Goal: Task Accomplishment & Management: Complete application form

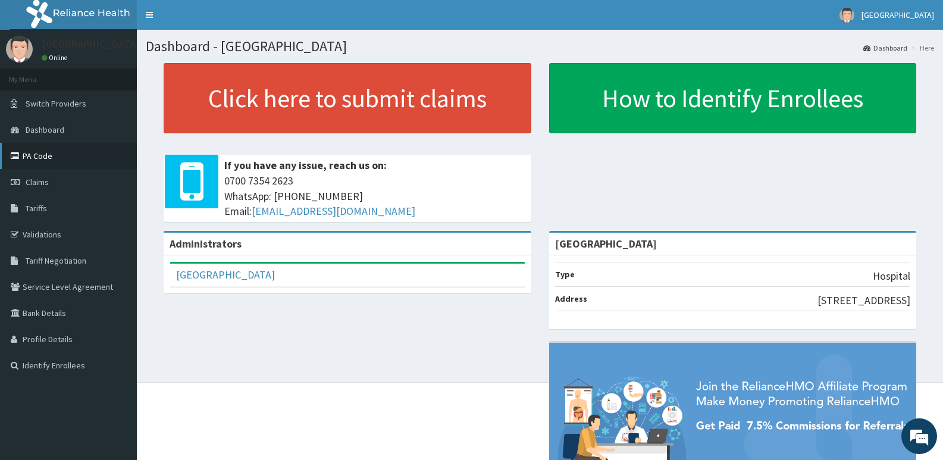
click at [39, 151] on link "PA Code" at bounding box center [68, 156] width 137 height 26
click at [33, 174] on link "Claims" at bounding box center [68, 182] width 137 height 26
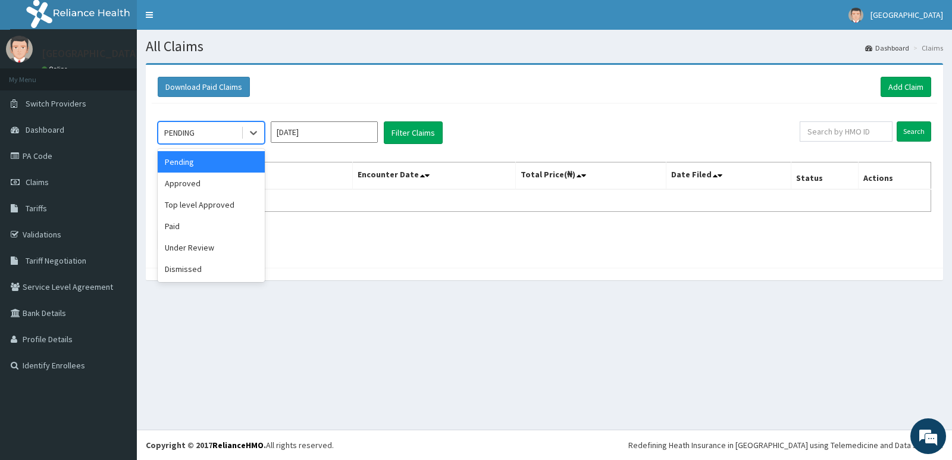
click at [209, 124] on div "PENDING" at bounding box center [199, 132] width 83 height 19
drag, startPoint x: 219, startPoint y: 183, endPoint x: 365, endPoint y: 133, distance: 154.1
click at [220, 183] on div "Approved" at bounding box center [211, 183] width 107 height 21
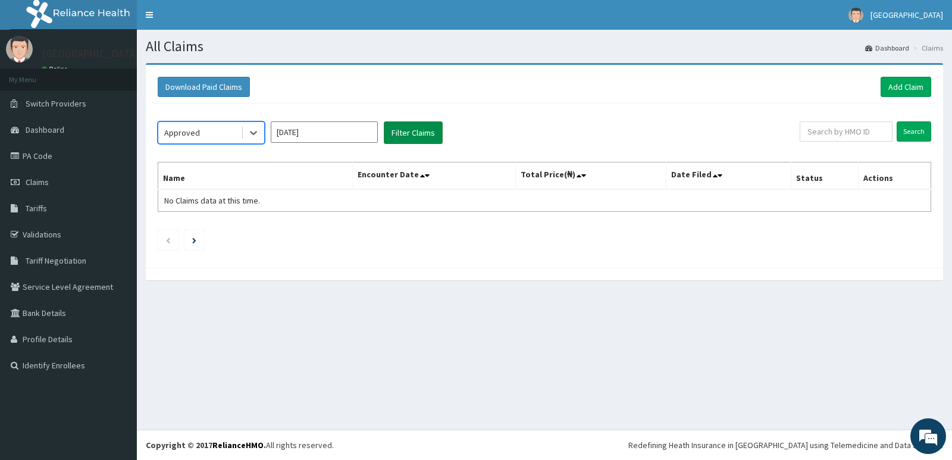
click at [428, 126] on button "Filter Claims" at bounding box center [413, 132] width 59 height 23
click at [202, 133] on div "Approved" at bounding box center [199, 132] width 83 height 19
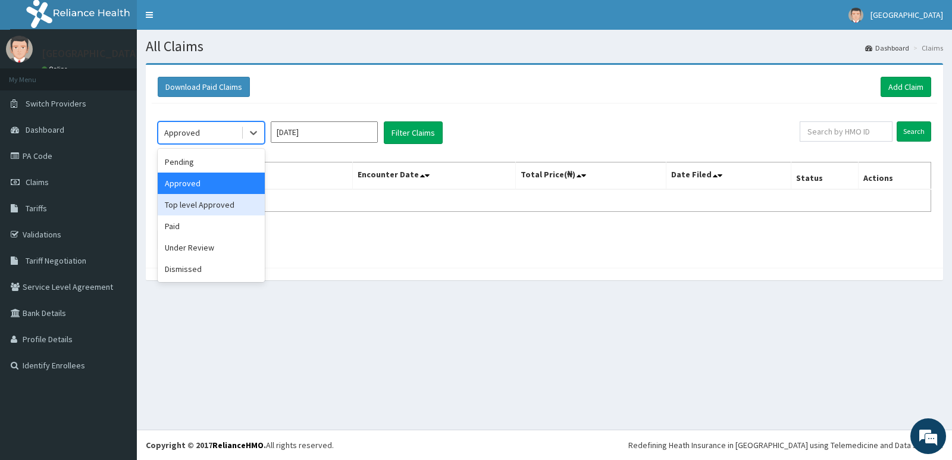
click at [207, 203] on div "Top level Approved" at bounding box center [211, 204] width 107 height 21
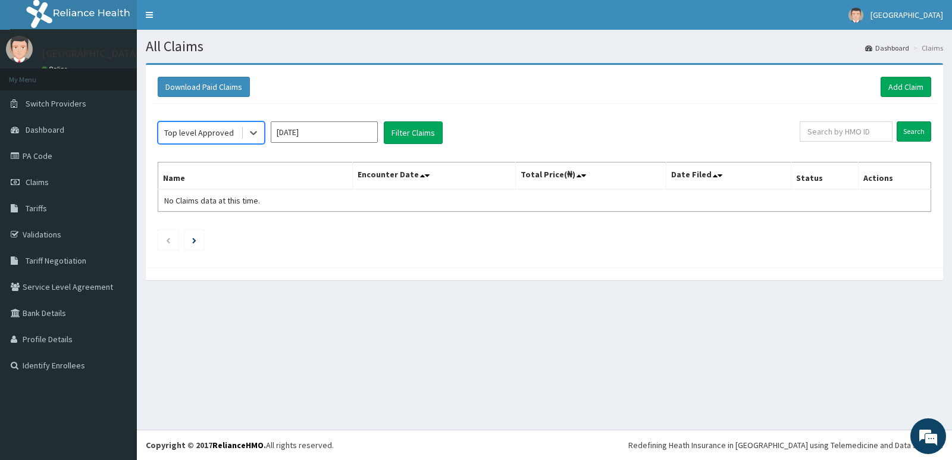
click at [334, 136] on input "[DATE]" at bounding box center [324, 131] width 107 height 21
click at [421, 124] on button "Filter Claims" at bounding box center [413, 132] width 59 height 23
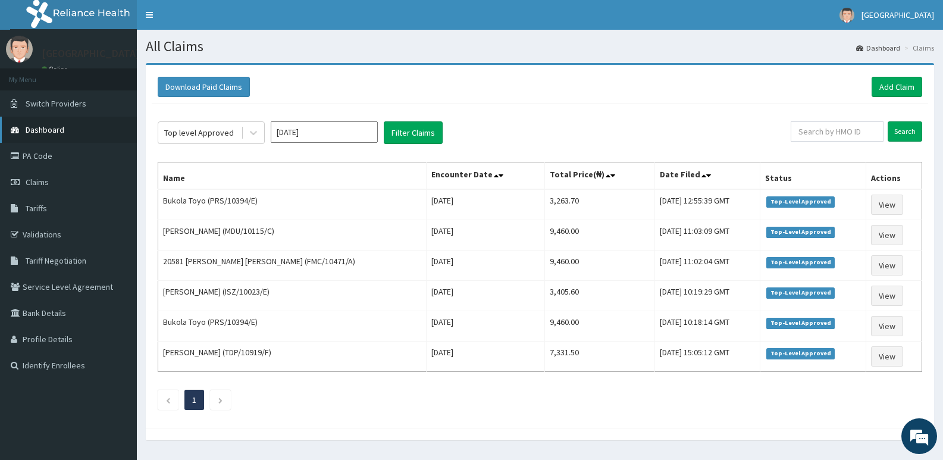
click at [45, 124] on span "Dashboard" at bounding box center [45, 129] width 39 height 11
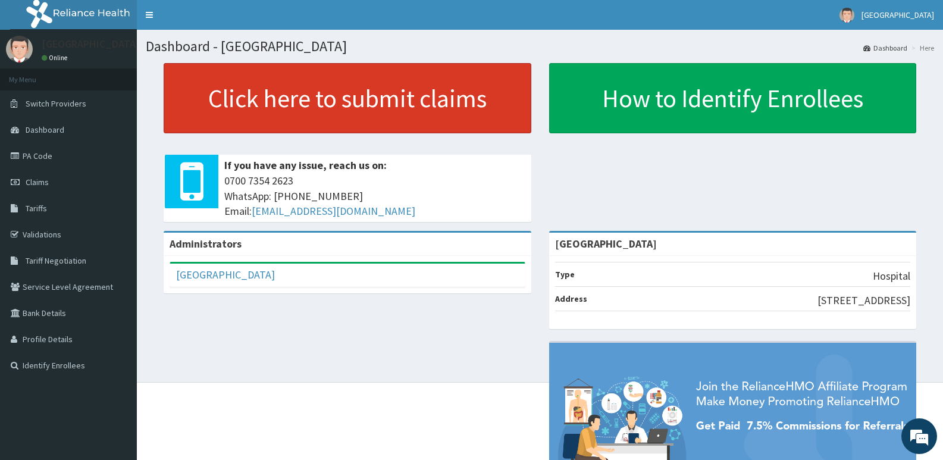
click at [296, 92] on link "Click here to submit claims" at bounding box center [348, 98] width 368 height 70
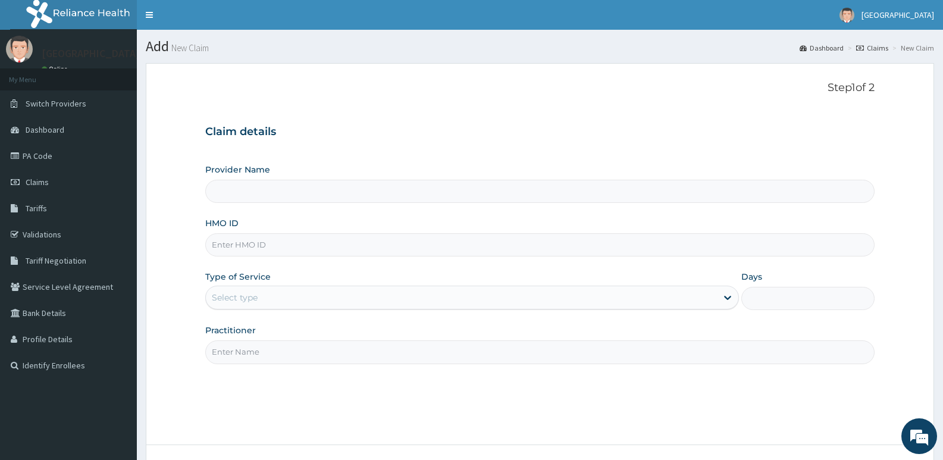
click at [321, 251] on input "HMO ID" at bounding box center [539, 244] width 669 height 23
paste input "WGC/10004/B"
type input "WGC/10004/B"
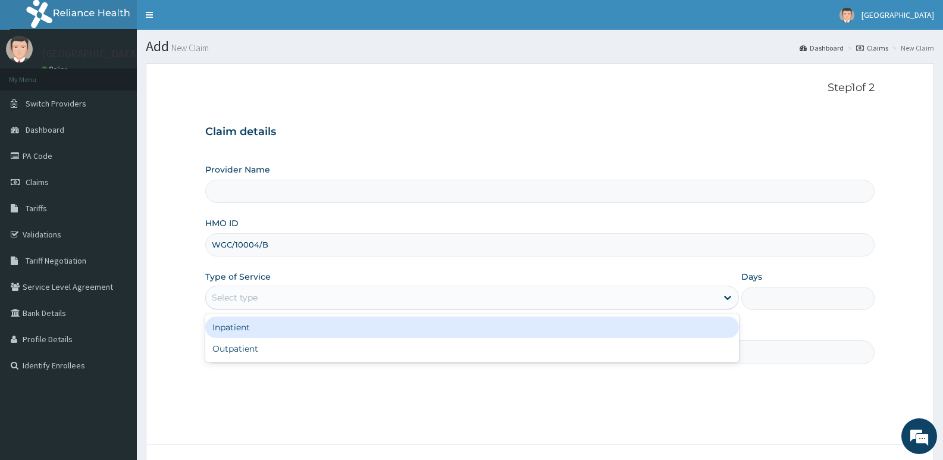
click at [292, 295] on div "Select type" at bounding box center [461, 297] width 511 height 19
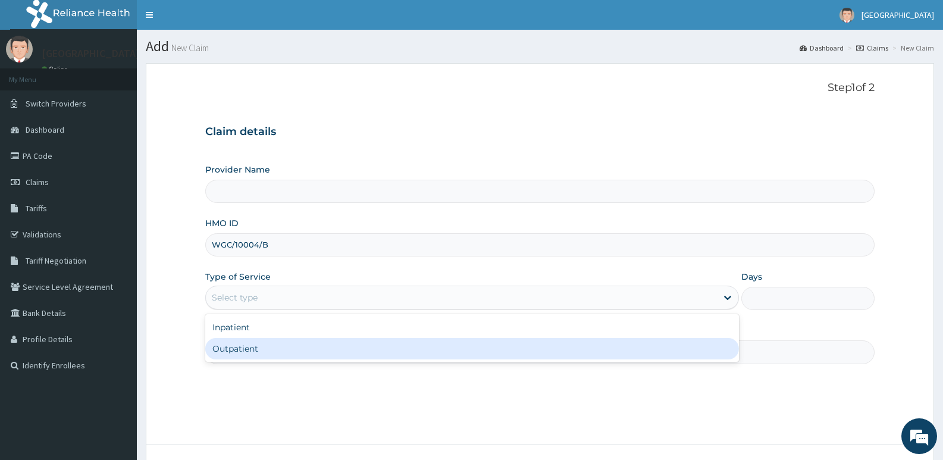
click at [240, 343] on div "Outpatient" at bounding box center [471, 348] width 533 height 21
type input "1"
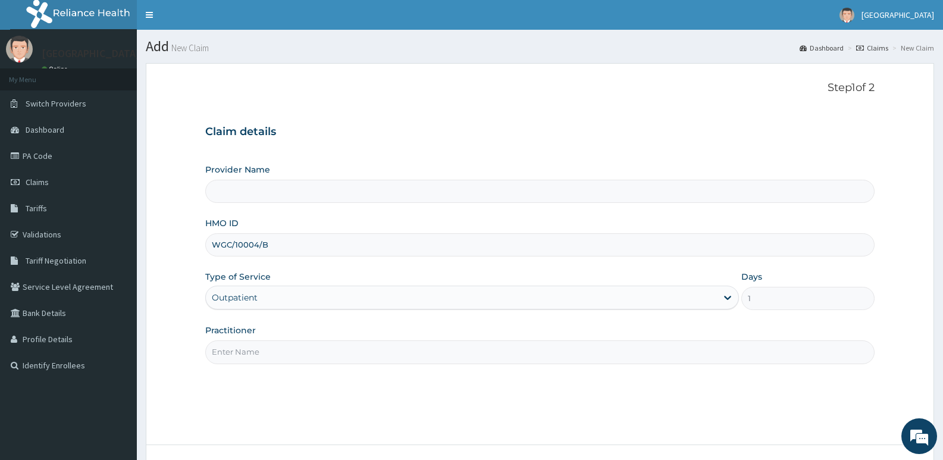
type input "[GEOGRAPHIC_DATA]"
click at [241, 343] on input "Practitioner" at bounding box center [539, 351] width 669 height 23
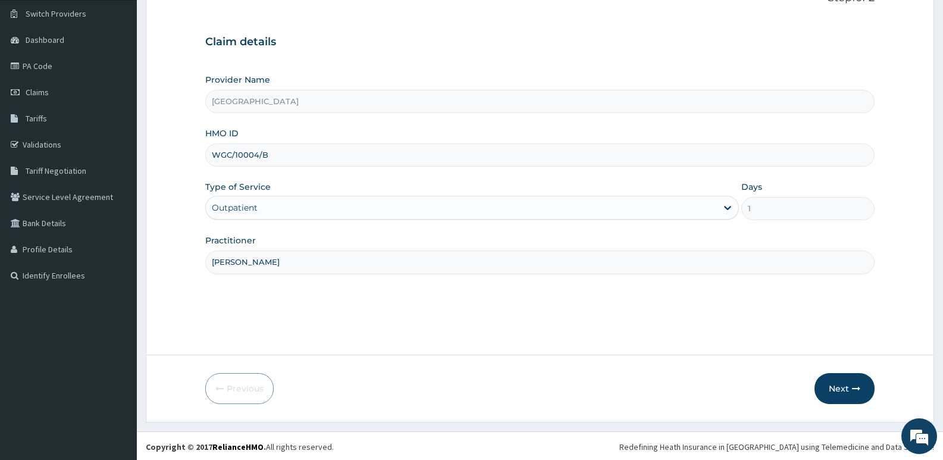
scroll to position [92, 0]
type input "DR ARINZE"
click at [841, 377] on button "Next" at bounding box center [845, 386] width 60 height 31
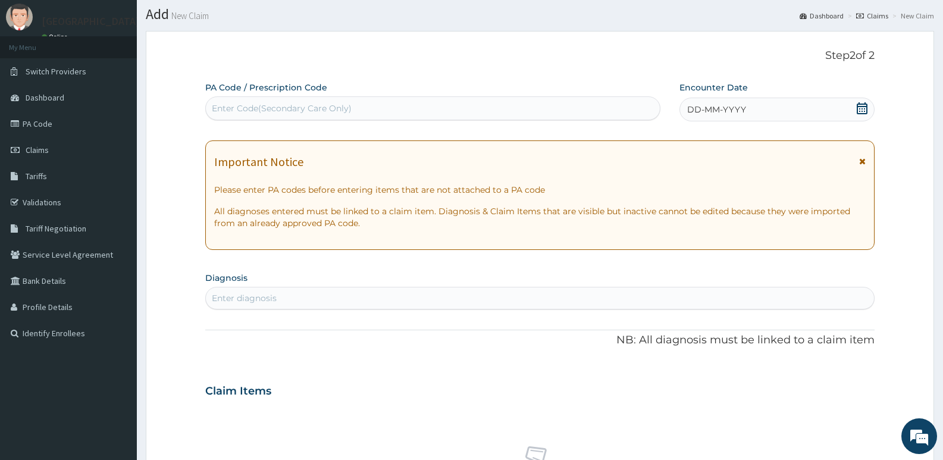
scroll to position [0, 0]
click at [348, 107] on div "Enter Code(Secondary Care Only)" at bounding box center [282, 108] width 140 height 12
paste input "PA/42A80C"
type input "PA/42A80C"
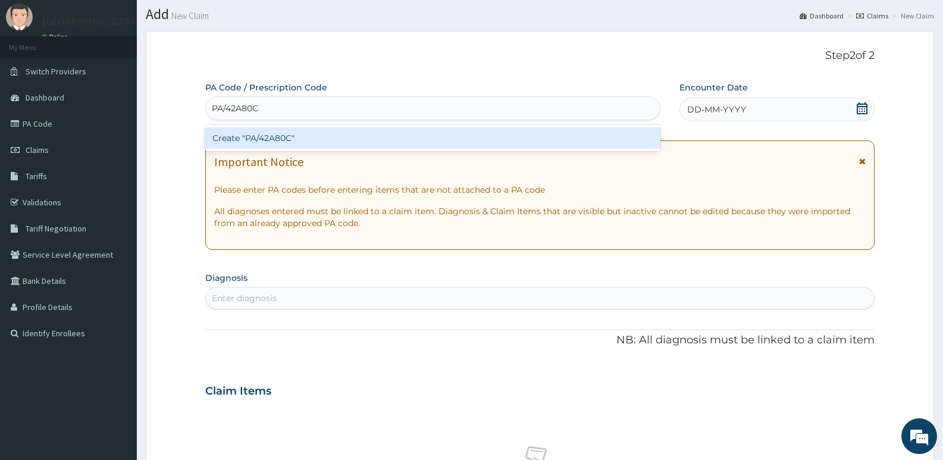
click at [328, 135] on div "Create "PA/42A80C"" at bounding box center [432, 137] width 455 height 21
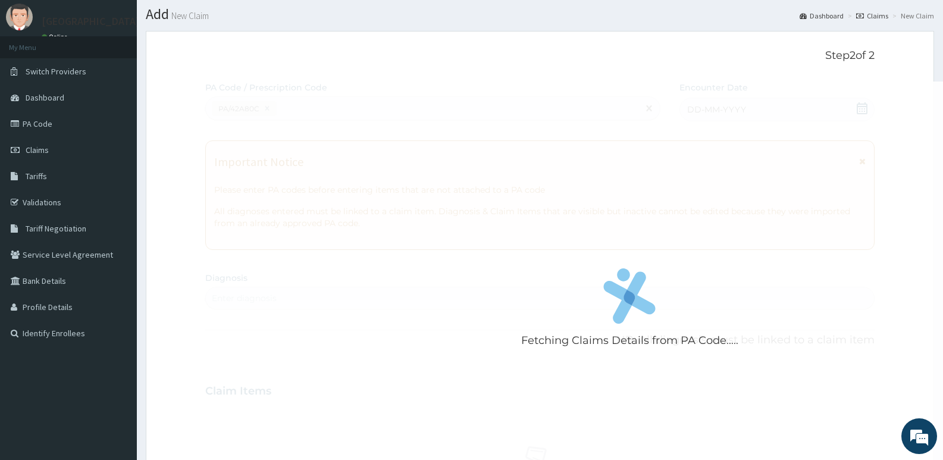
scroll to position [350, 0]
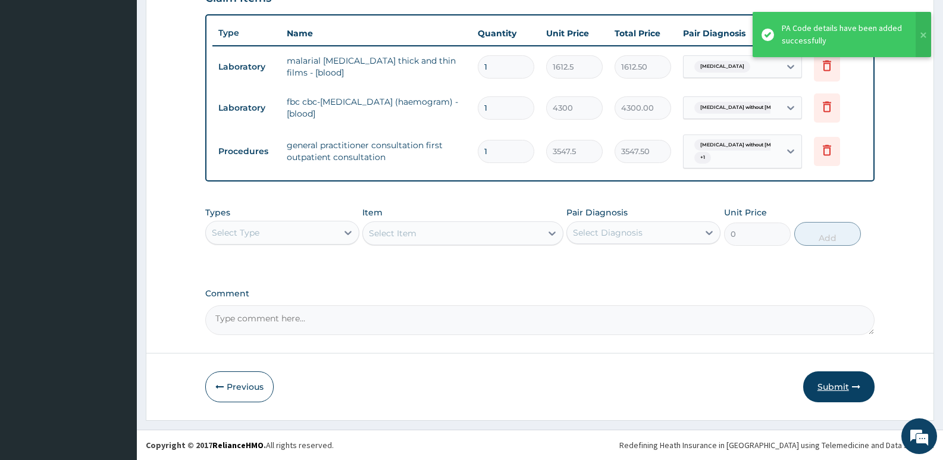
click at [835, 386] on button "Submit" at bounding box center [838, 386] width 71 height 31
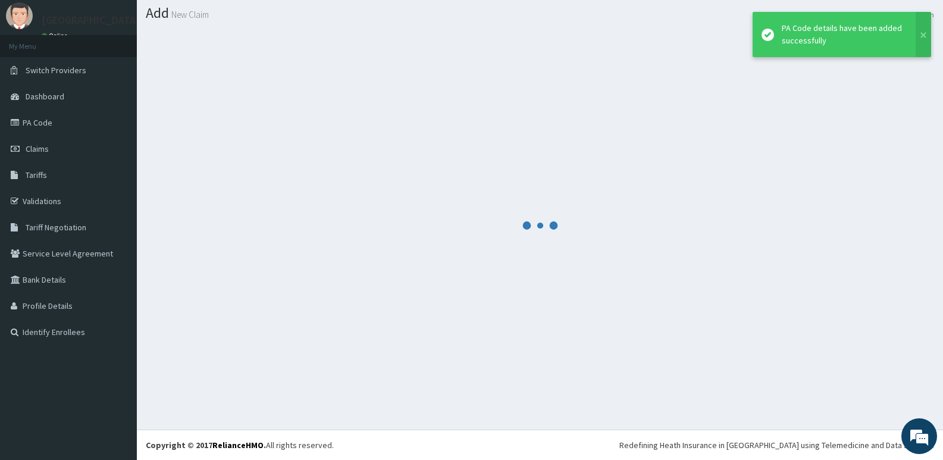
scroll to position [33, 0]
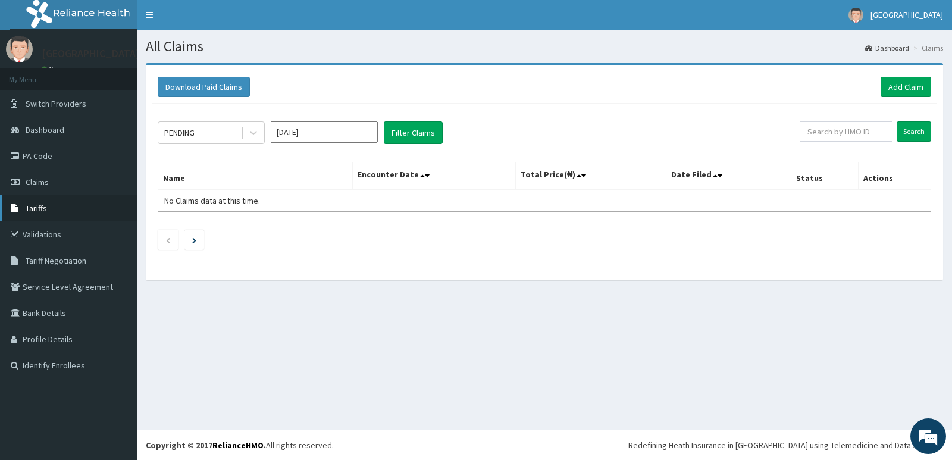
click at [37, 199] on link "Tariffs" at bounding box center [68, 208] width 137 height 26
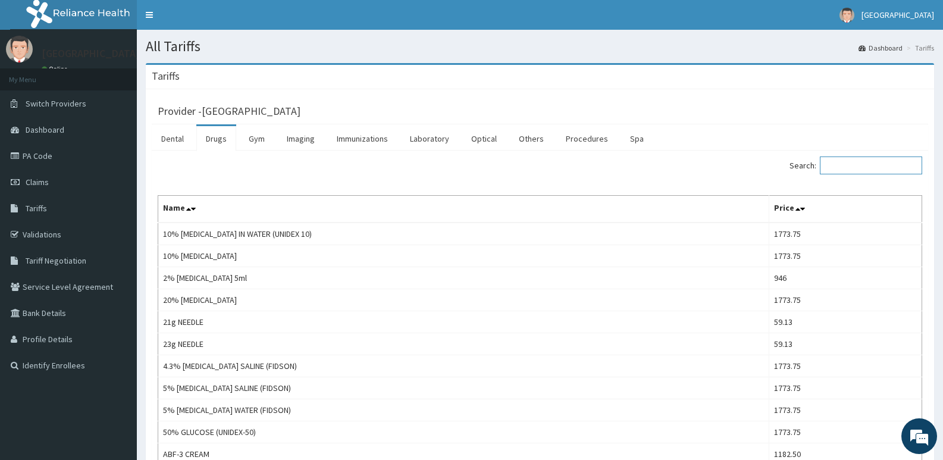
click at [856, 171] on input "Search:" at bounding box center [871, 165] width 102 height 18
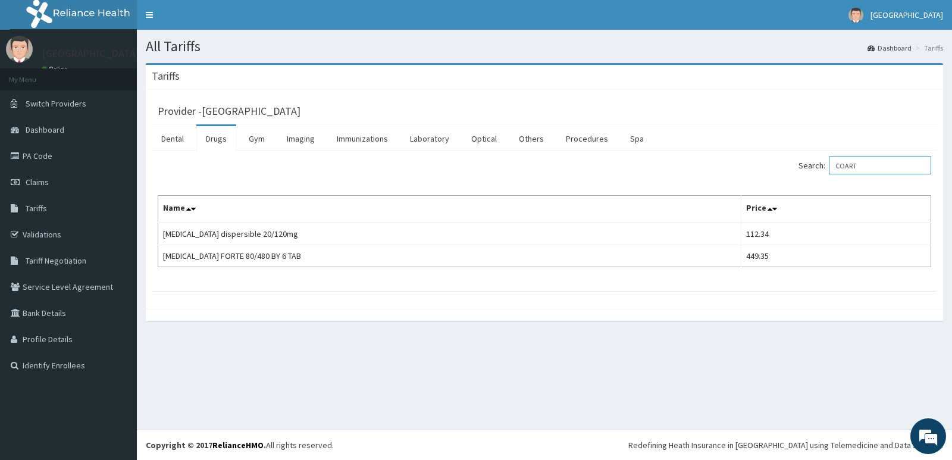
drag, startPoint x: 880, startPoint y: 170, endPoint x: 723, endPoint y: 169, distance: 157.1
click at [730, 176] on div "Search: COART" at bounding box center [742, 166] width 378 height 21
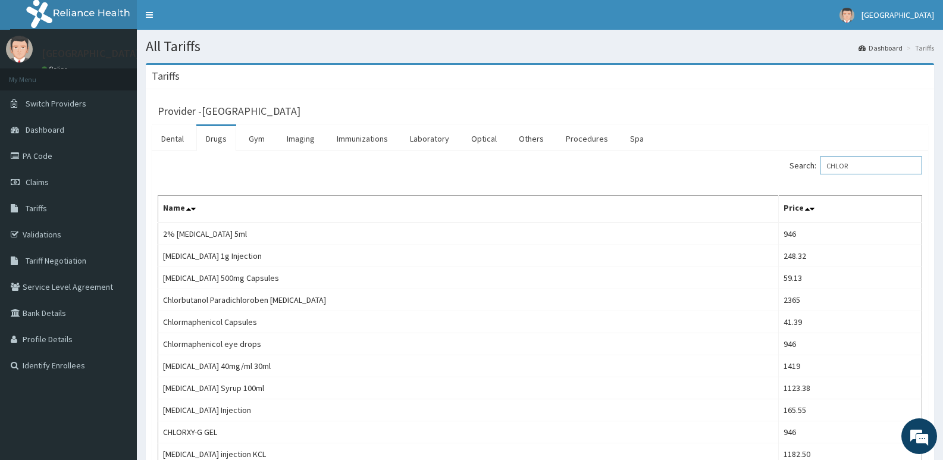
click at [886, 159] on input "CHLOR" at bounding box center [871, 165] width 102 height 18
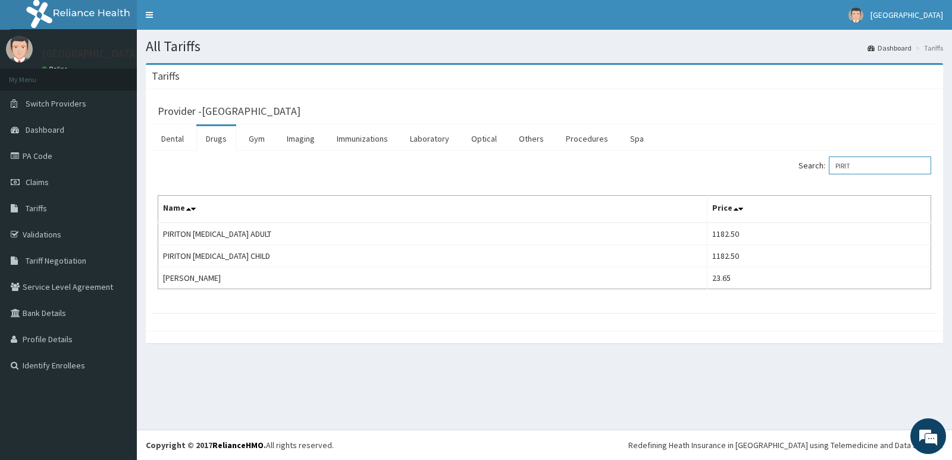
drag, startPoint x: 876, startPoint y: 165, endPoint x: 756, endPoint y: 181, distance: 121.9
click at [756, 181] on div "Search: PIRIT Name Price PIRITON EXPECTORANT ADULT 1182.50 PIRITON EXPECTORANT …" at bounding box center [545, 222] width 774 height 133
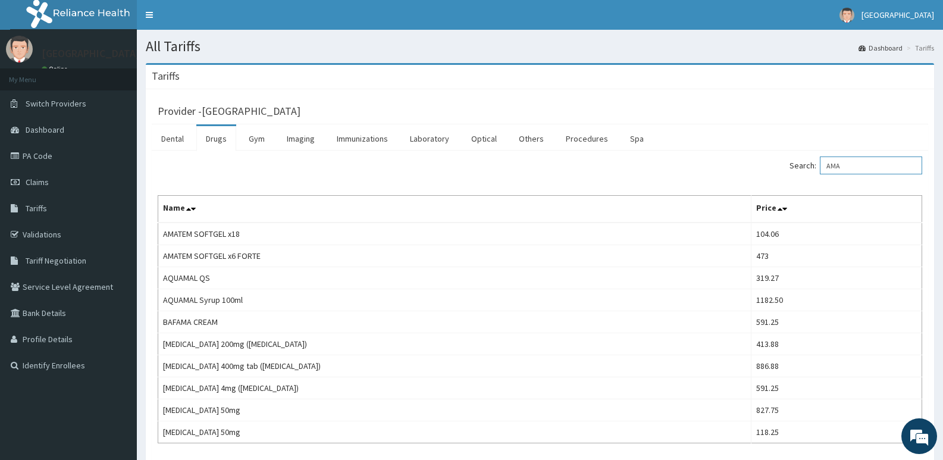
drag, startPoint x: 872, startPoint y: 168, endPoint x: 718, endPoint y: 180, distance: 154.5
click at [724, 182] on div "Search: AMA Name Price AMATEM SOFTGEL x18 104.06 AMATEM SOFTGEL x6 FORTE 473 AQ…" at bounding box center [540, 299] width 765 height 287
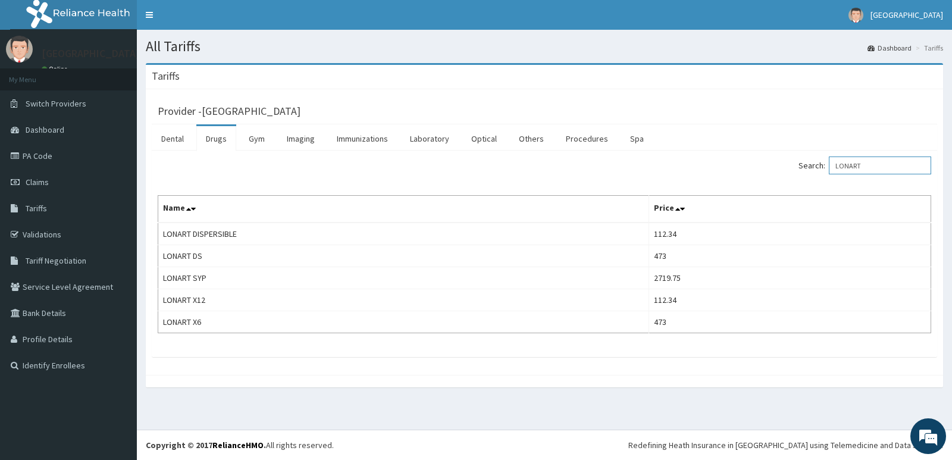
type input "LONART"
click at [49, 118] on link "Dashboard" at bounding box center [68, 130] width 137 height 26
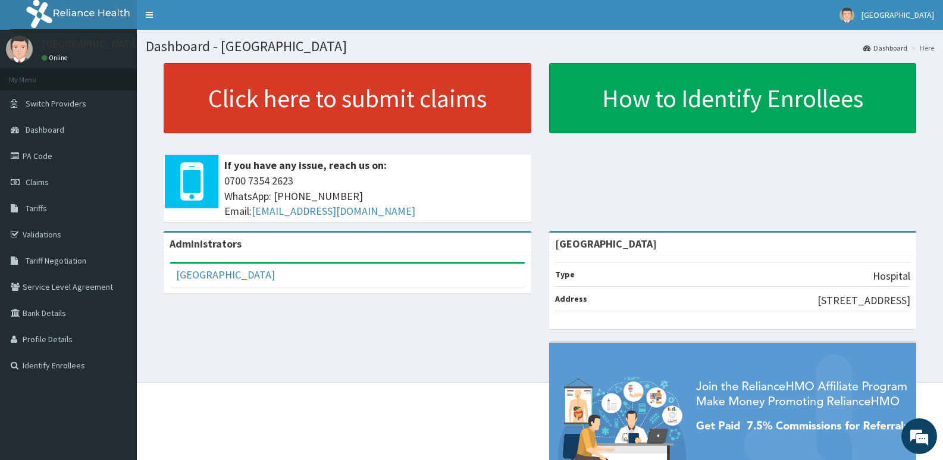
click at [317, 109] on link "Click here to submit claims" at bounding box center [348, 98] width 368 height 70
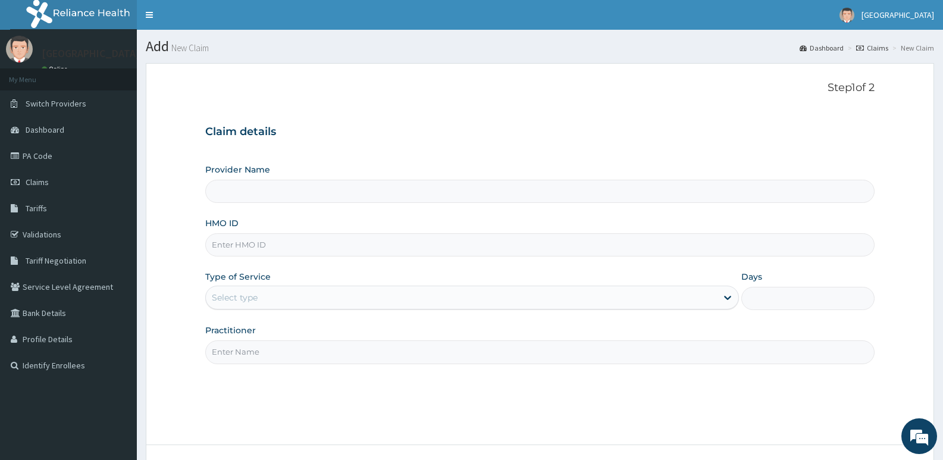
click at [326, 244] on input "HMO ID" at bounding box center [539, 244] width 669 height 23
paste input "FMC/10471/A"
type input "FMC/10471/A"
click at [324, 286] on div "Select type" at bounding box center [471, 298] width 533 height 24
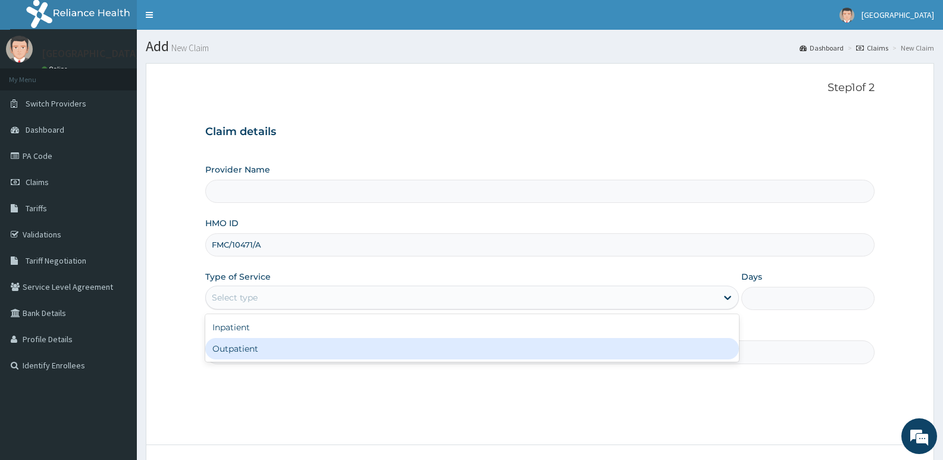
click at [258, 352] on div "Outpatient" at bounding box center [471, 348] width 533 height 21
type input "1"
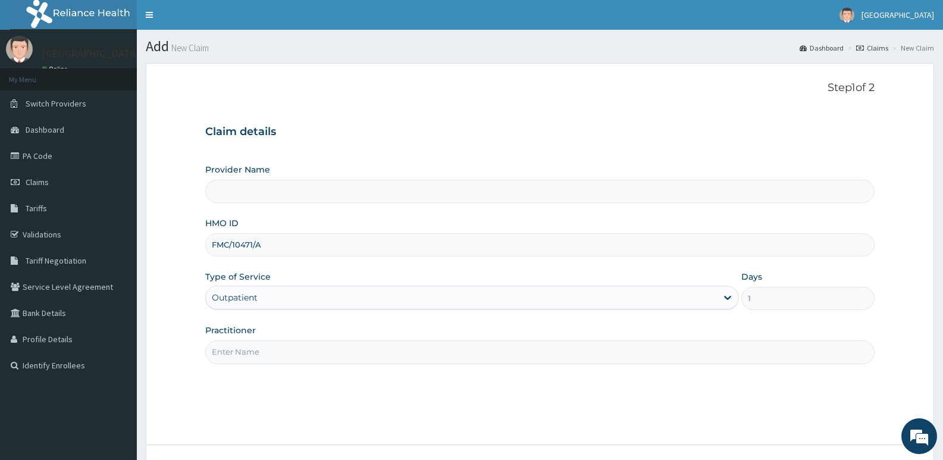
type input "[GEOGRAPHIC_DATA]"
click at [267, 347] on input "Practitioner" at bounding box center [539, 351] width 669 height 23
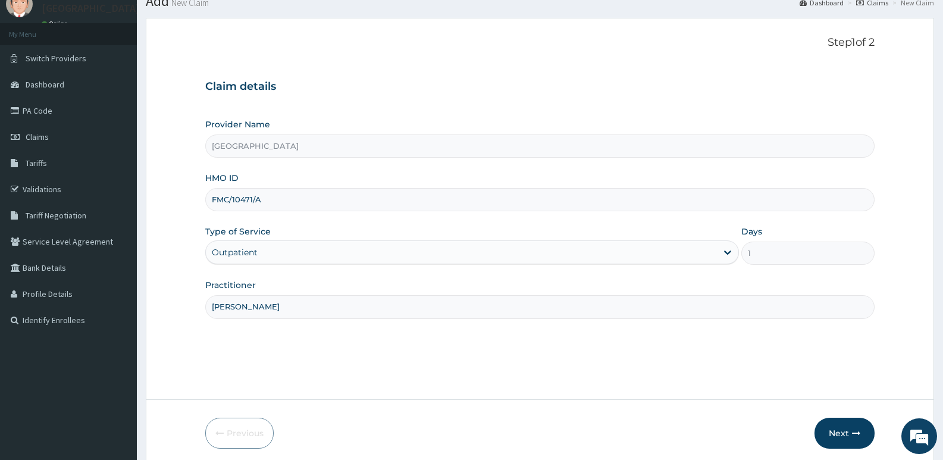
scroll to position [92, 0]
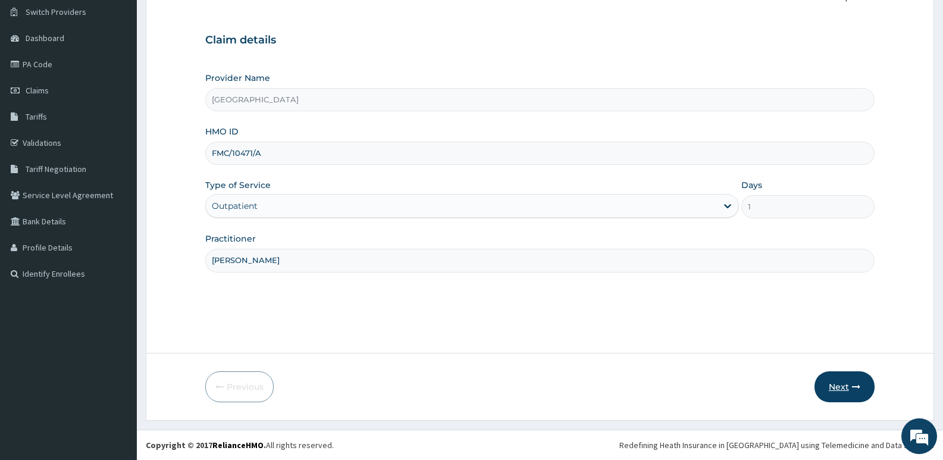
type input "DR ARINZE"
click at [840, 383] on button "Next" at bounding box center [845, 386] width 60 height 31
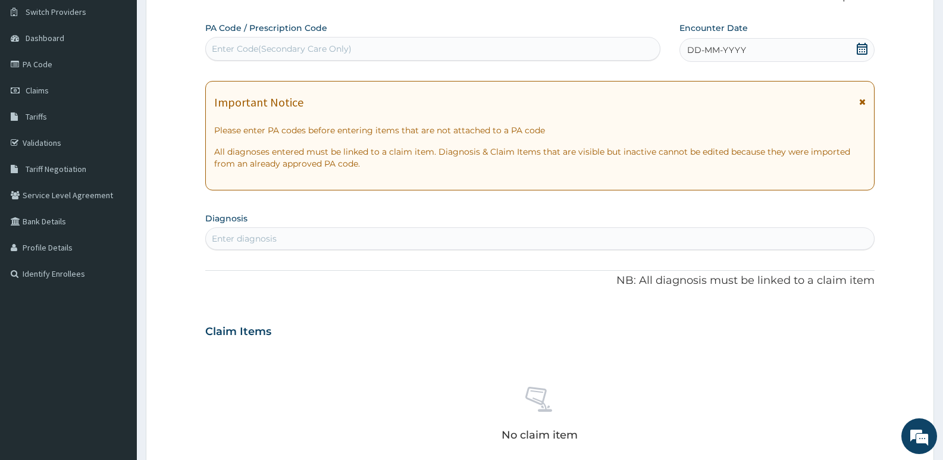
scroll to position [0, 0]
click at [344, 49] on div "Enter Code(Secondary Care Only)" at bounding box center [282, 49] width 140 height 12
paste input "PA/6B2FE7"
type input "PA/6B2FE7"
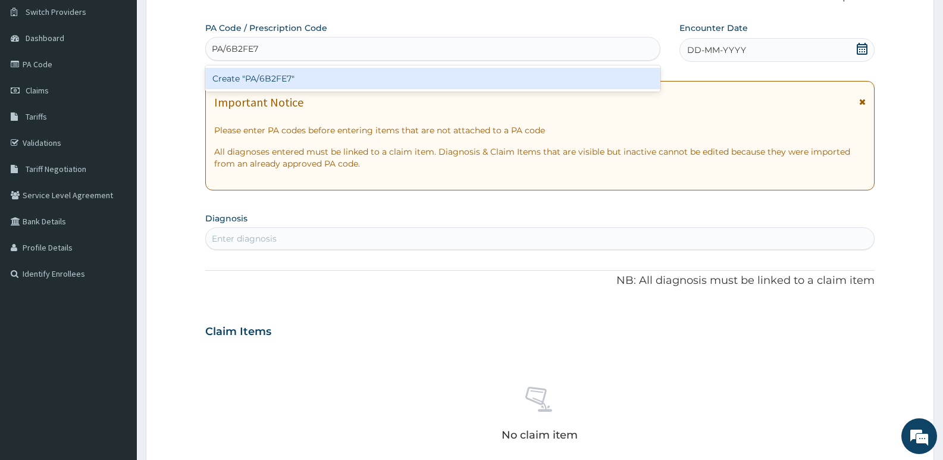
click at [343, 84] on div "Create "PA/6B2FE7"" at bounding box center [432, 78] width 455 height 21
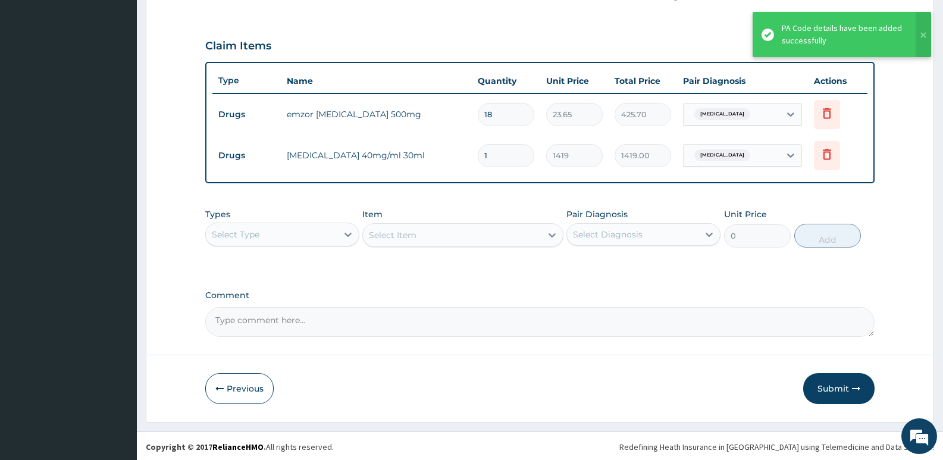
scroll to position [383, 0]
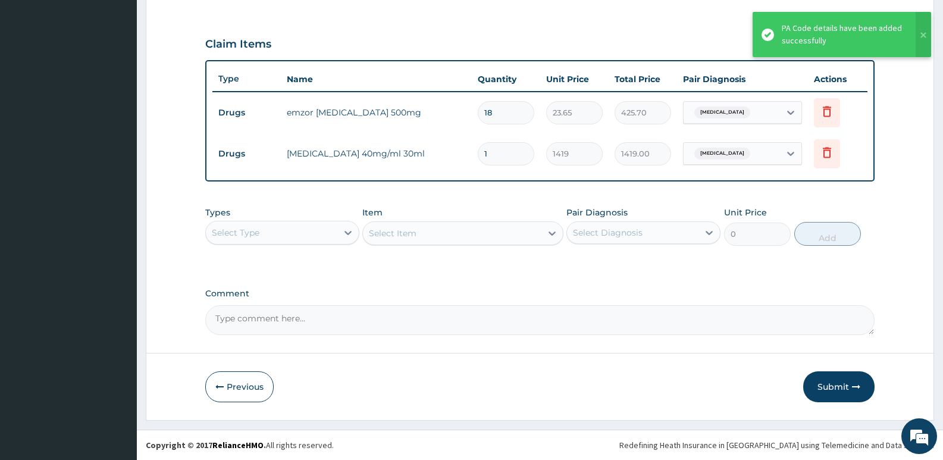
click at [838, 384] on button "Submit" at bounding box center [838, 386] width 71 height 31
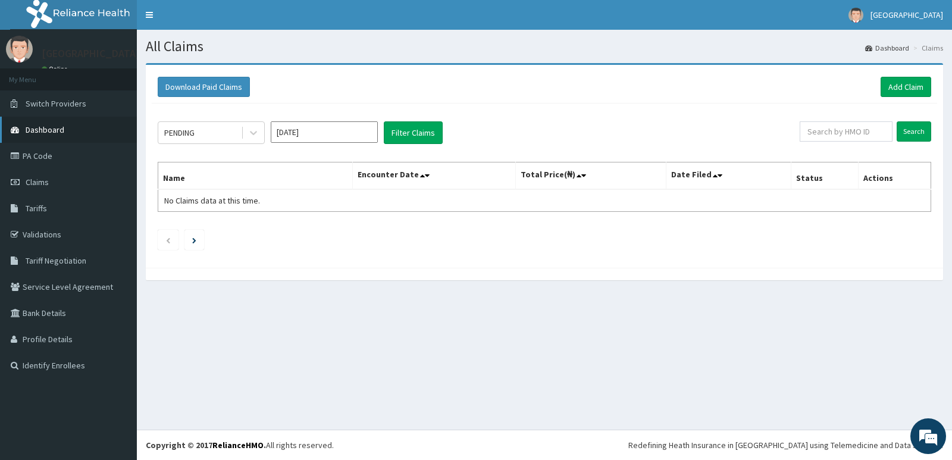
drag, startPoint x: 70, startPoint y: 129, endPoint x: 59, endPoint y: 132, distance: 11.7
click at [70, 130] on link "Dashboard" at bounding box center [68, 130] width 137 height 26
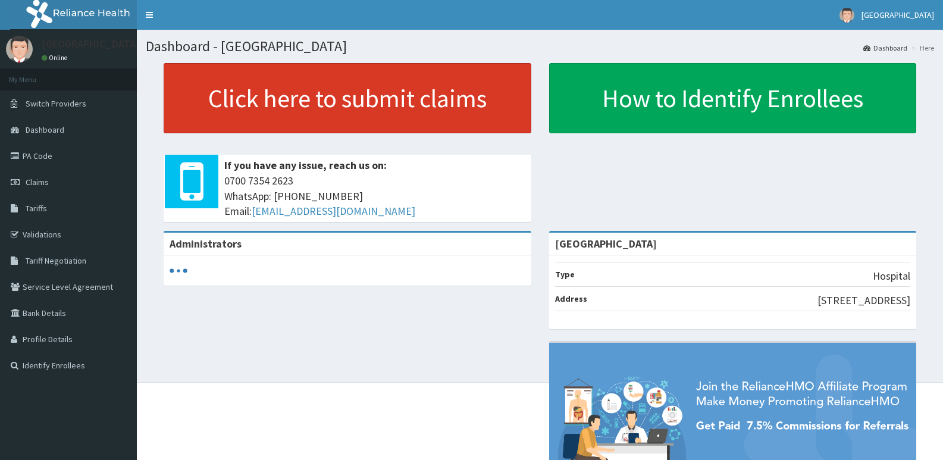
click at [365, 88] on link "Click here to submit claims" at bounding box center [348, 98] width 368 height 70
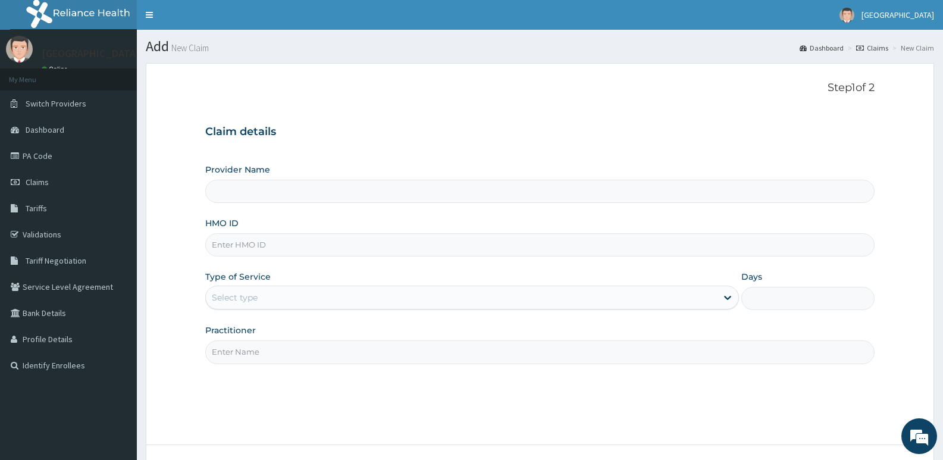
click at [267, 242] on input "HMO ID" at bounding box center [539, 244] width 669 height 23
paste input "MDU/10115/C"
type input "MDU/10115/C"
click at [268, 296] on div "Select type" at bounding box center [461, 297] width 511 height 19
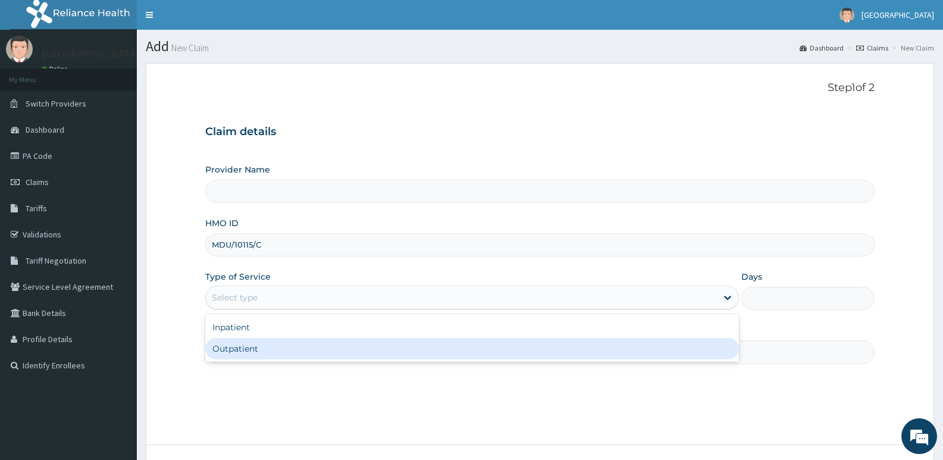
click at [254, 349] on div "Outpatient" at bounding box center [471, 348] width 533 height 21
type input "1"
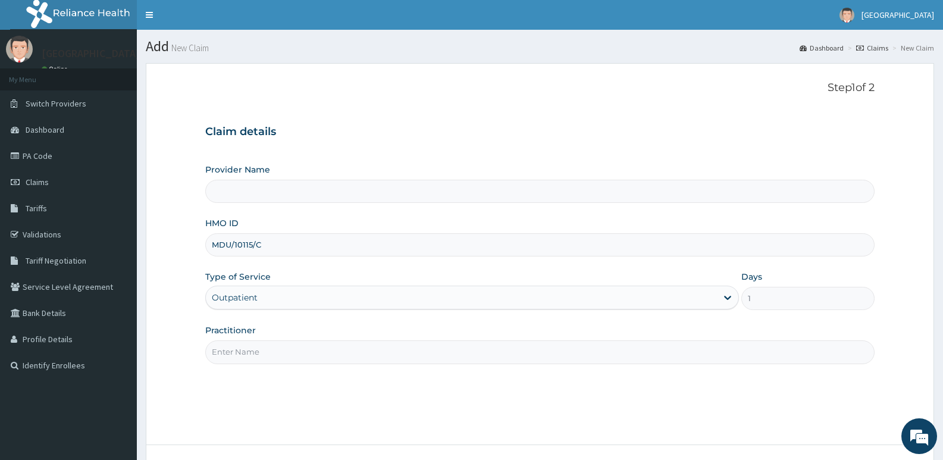
click at [254, 349] on input "Practitioner" at bounding box center [539, 351] width 669 height 23
type input "[GEOGRAPHIC_DATA]"
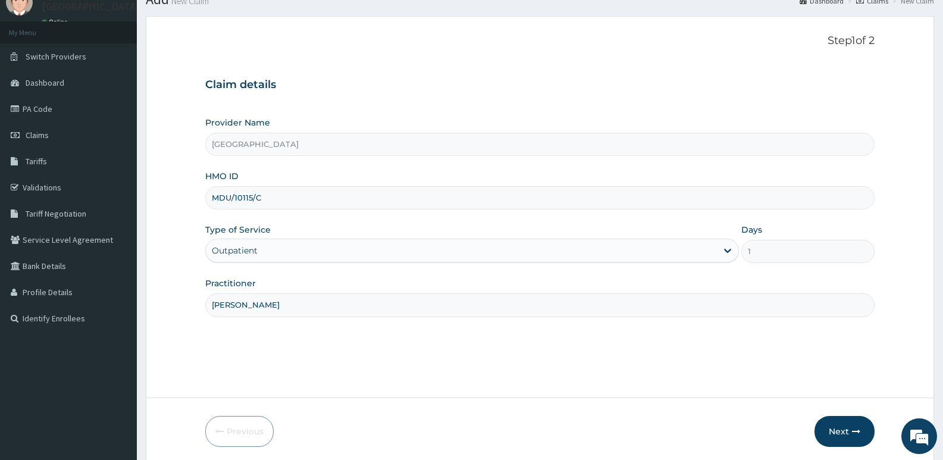
scroll to position [92, 0]
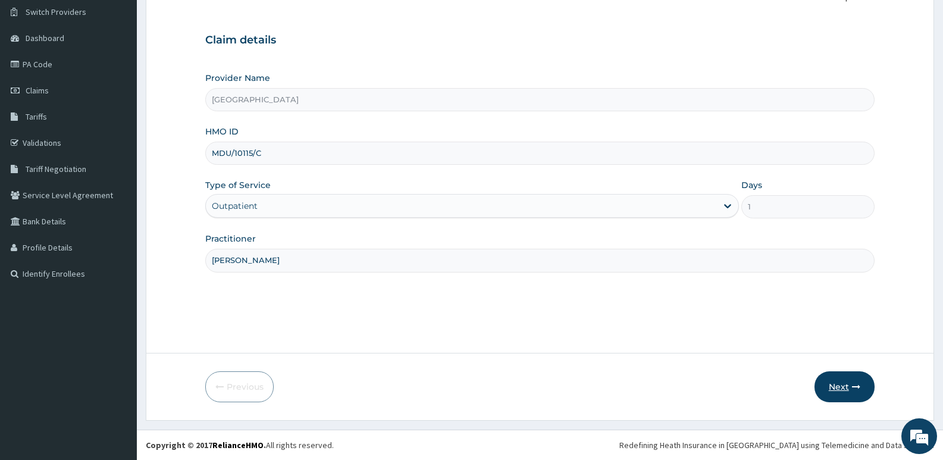
type input "DR ARINZE"
click at [840, 383] on button "Next" at bounding box center [845, 386] width 60 height 31
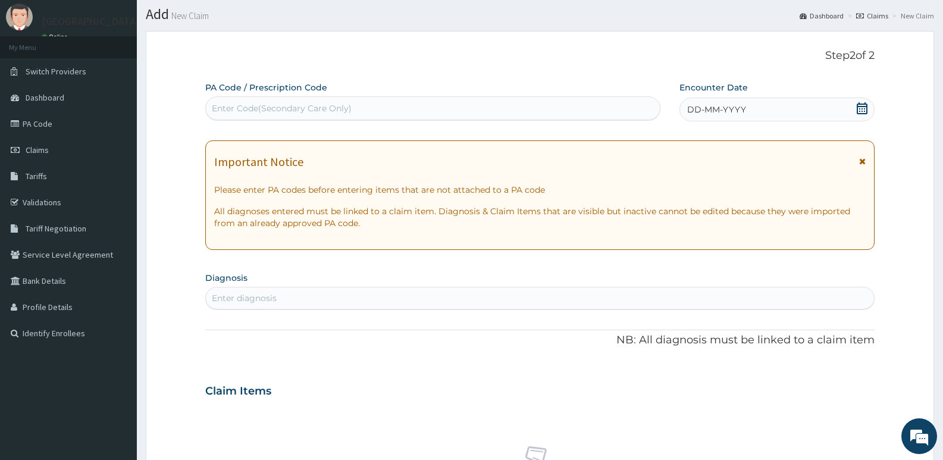
scroll to position [0, 0]
drag, startPoint x: 289, startPoint y: 112, endPoint x: 290, endPoint y: 105, distance: 6.7
click at [289, 107] on div "Enter Code(Secondary Care Only)" at bounding box center [433, 108] width 454 height 19
paste input "PA/2FAC42"
type input "PA/2FAC42"
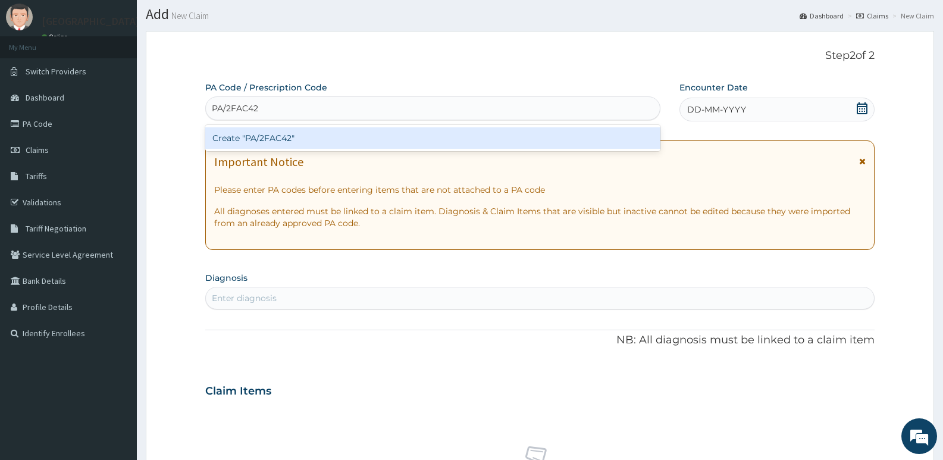
click at [300, 140] on div "Create "PA/2FAC42"" at bounding box center [432, 137] width 455 height 21
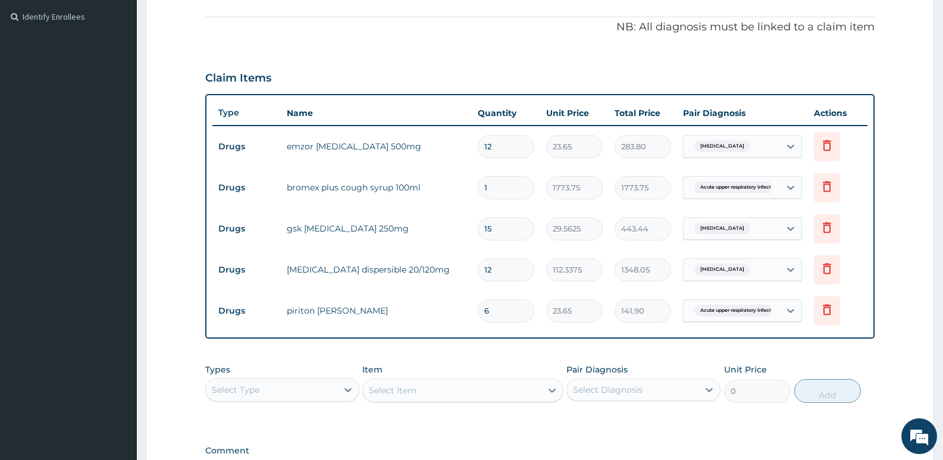
scroll to position [506, 0]
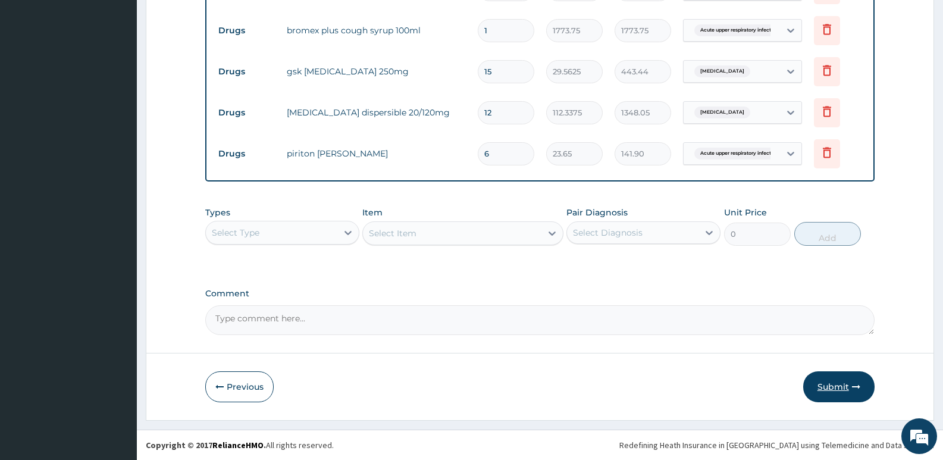
click at [844, 386] on button "Submit" at bounding box center [838, 386] width 71 height 31
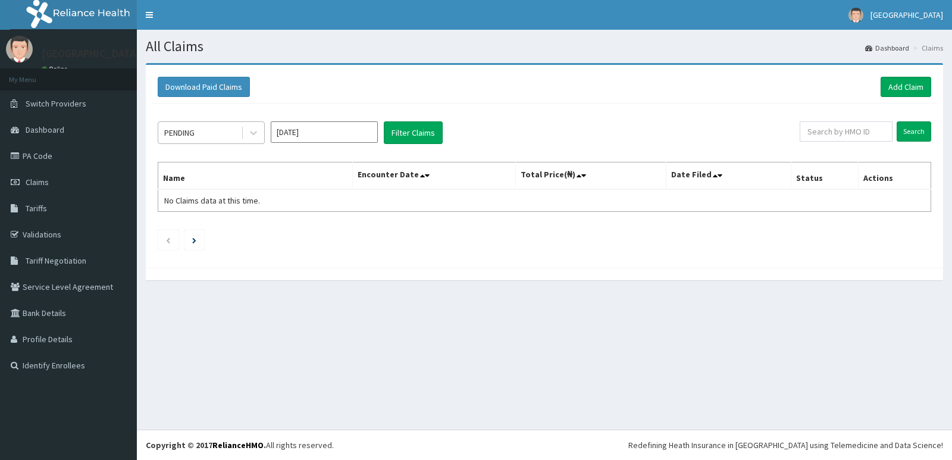
click at [200, 132] on div "PENDING" at bounding box center [199, 132] width 83 height 19
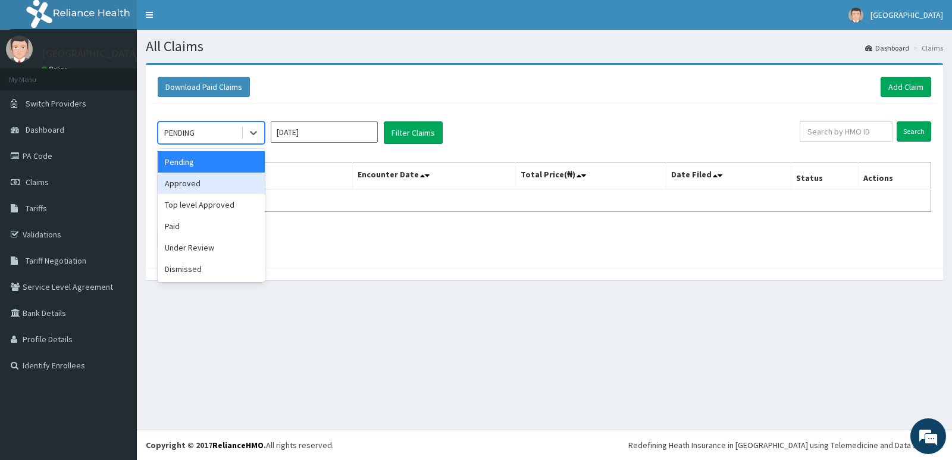
click at [210, 181] on div "Approved" at bounding box center [211, 183] width 107 height 21
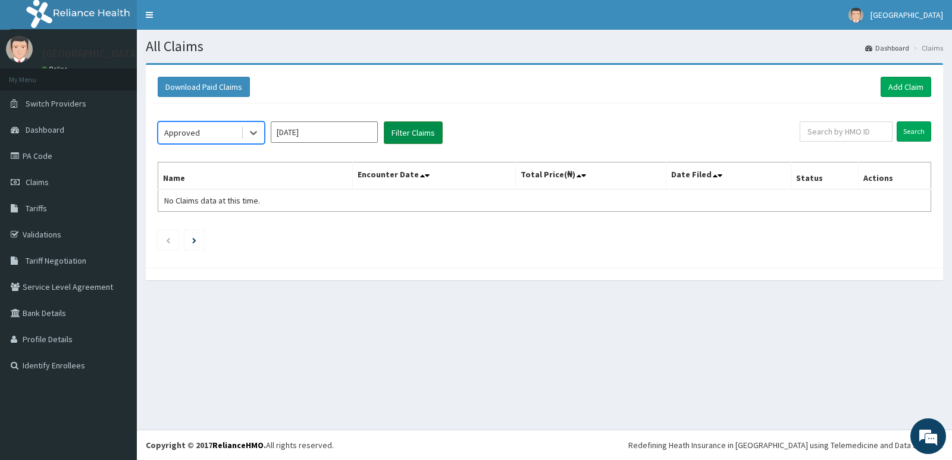
click at [414, 137] on button "Filter Claims" at bounding box center [413, 132] width 59 height 23
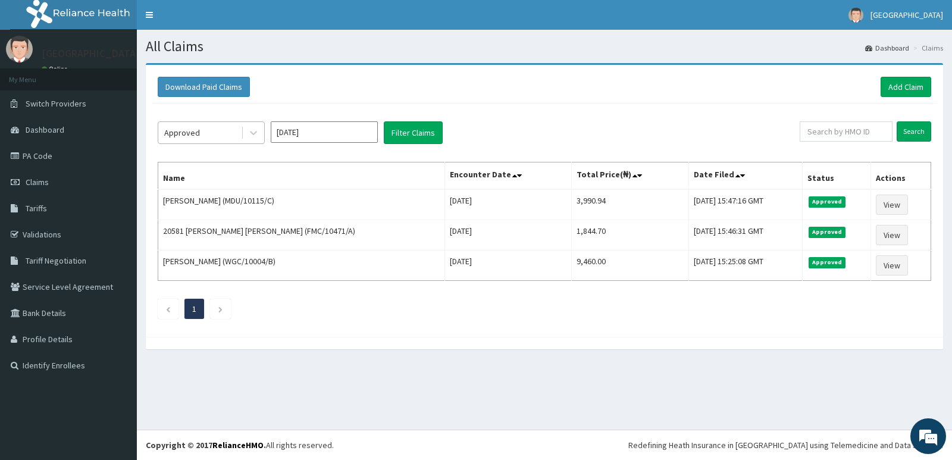
click at [214, 130] on div "Approved" at bounding box center [199, 132] width 83 height 19
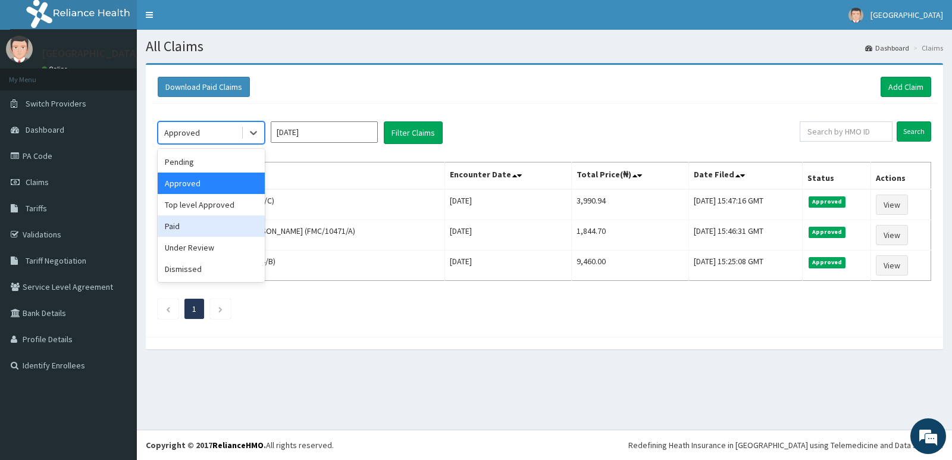
click at [220, 218] on div "Paid" at bounding box center [211, 225] width 107 height 21
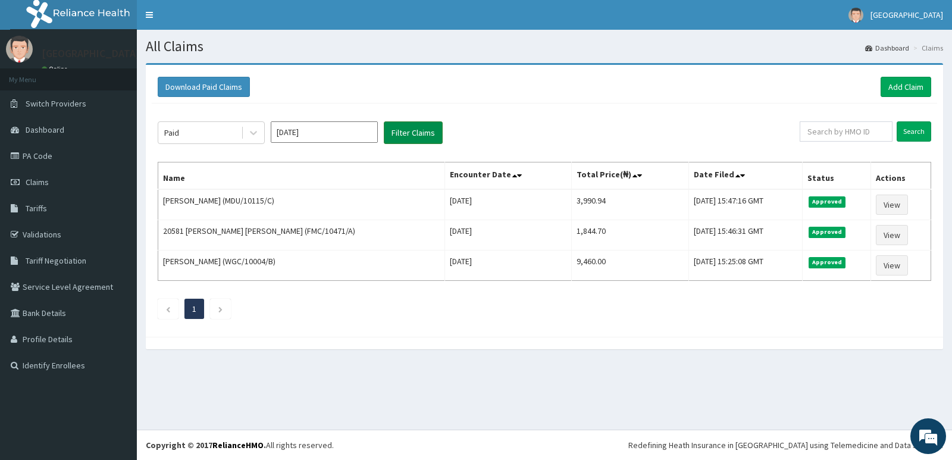
click at [415, 127] on button "Filter Claims" at bounding box center [413, 132] width 59 height 23
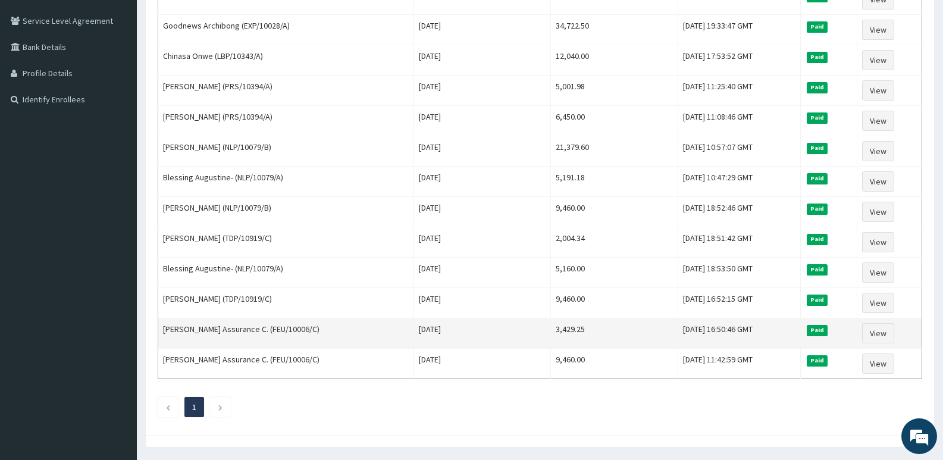
scroll to position [245, 0]
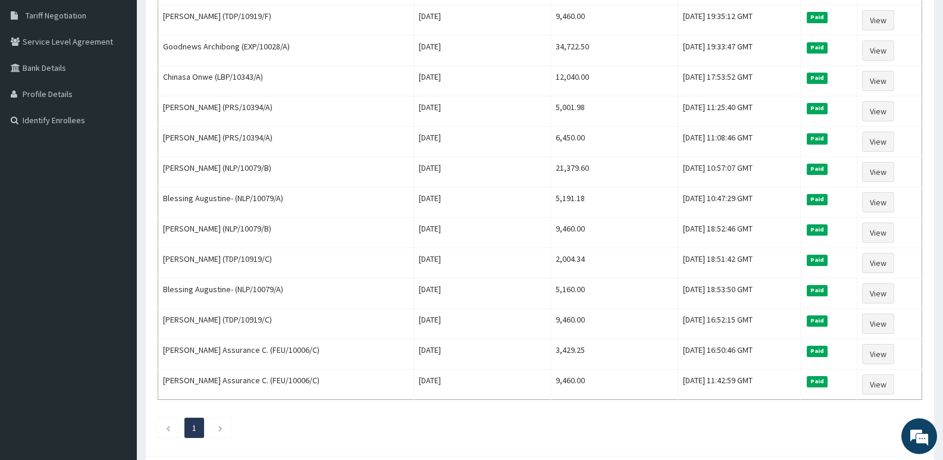
click at [575, 422] on ul "1" at bounding box center [540, 428] width 765 height 20
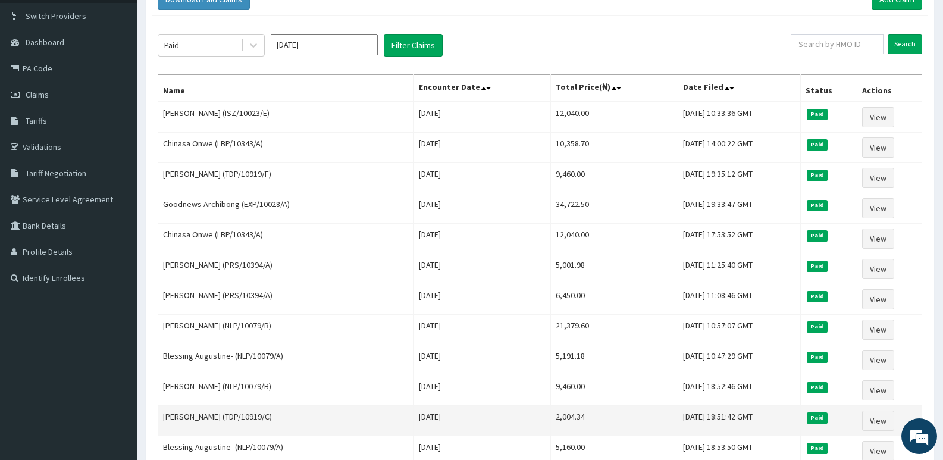
scroll to position [67, 0]
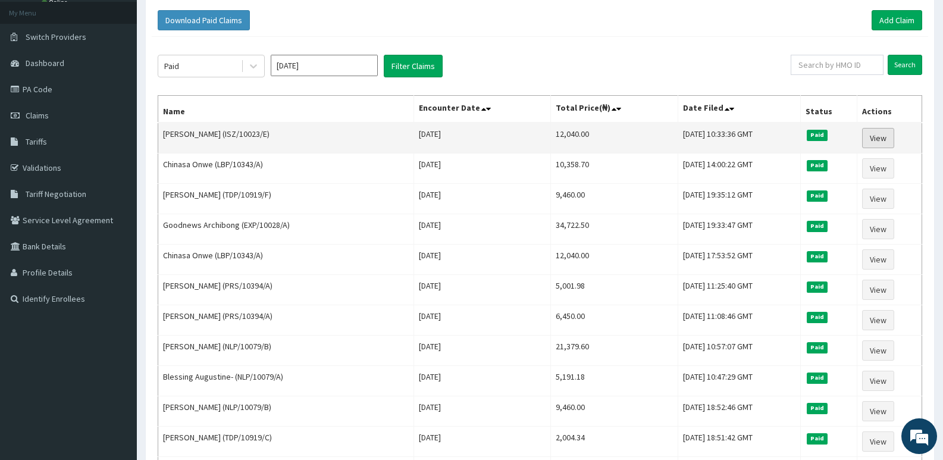
click at [876, 135] on link "View" at bounding box center [878, 138] width 32 height 20
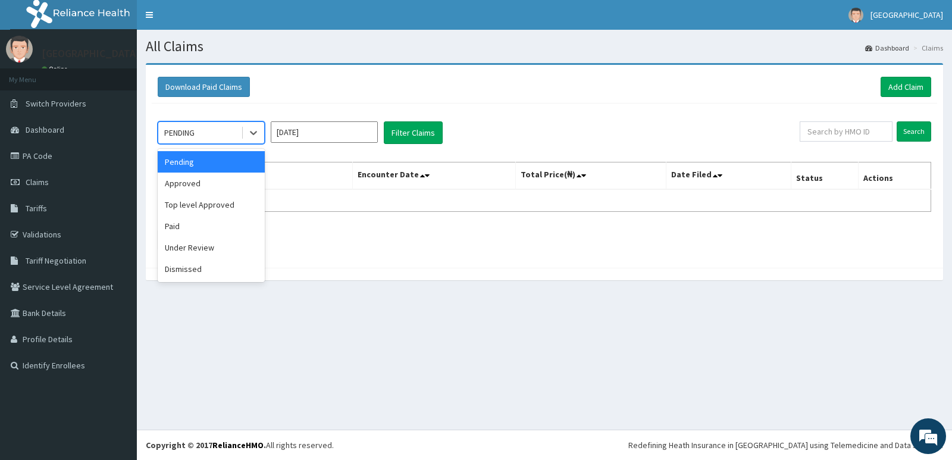
click at [210, 126] on div "PENDING" at bounding box center [199, 132] width 83 height 19
click at [218, 233] on div "Paid" at bounding box center [211, 225] width 107 height 21
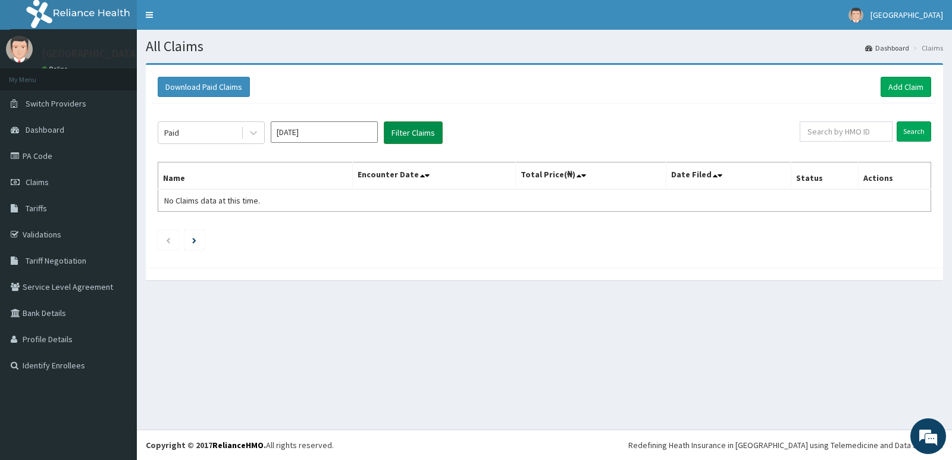
click at [409, 133] on button "Filter Claims" at bounding box center [413, 132] width 59 height 23
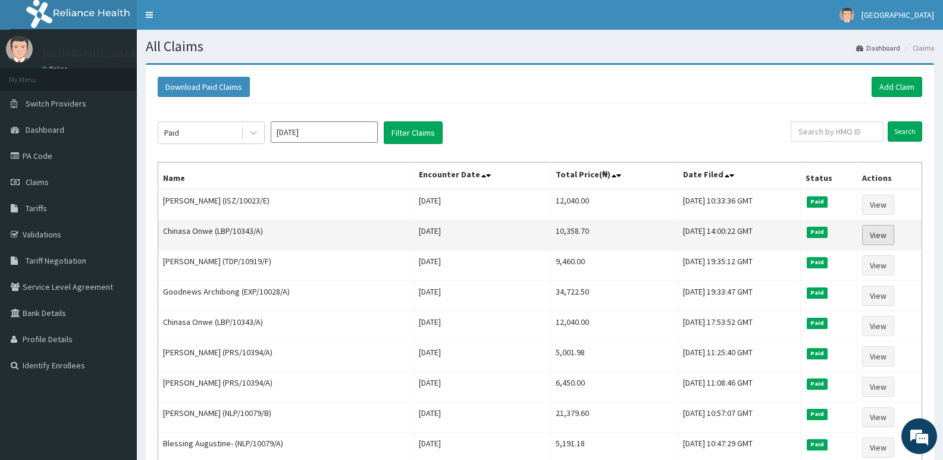
click at [882, 233] on link "View" at bounding box center [878, 235] width 32 height 20
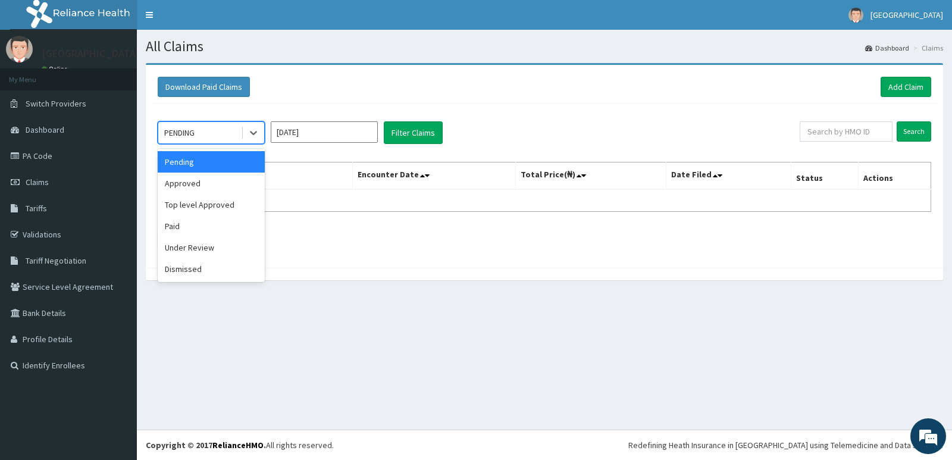
click at [213, 132] on div "PENDING" at bounding box center [199, 132] width 83 height 19
click at [208, 221] on div "Paid" at bounding box center [211, 225] width 107 height 21
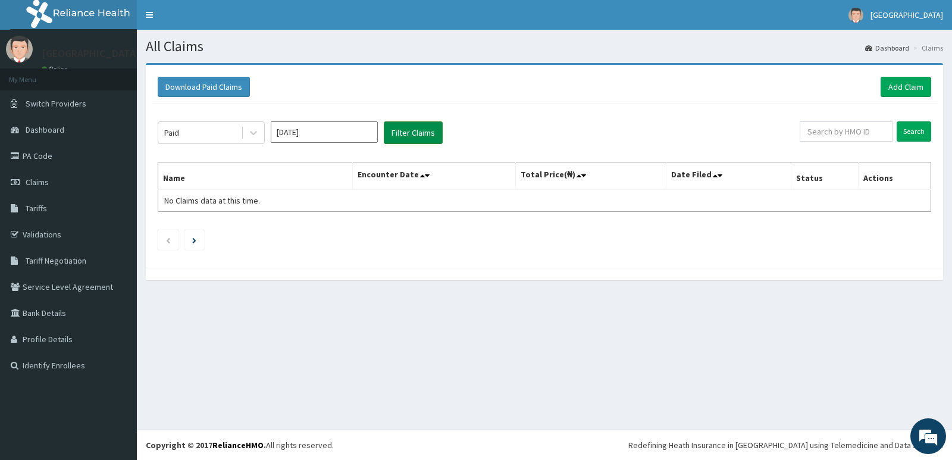
click at [424, 125] on button "Filter Claims" at bounding box center [413, 132] width 59 height 23
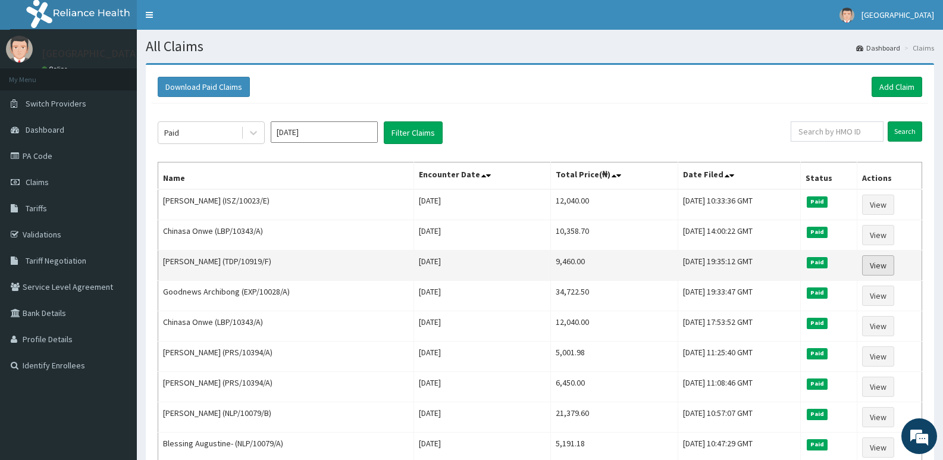
click at [879, 262] on link "View" at bounding box center [878, 265] width 32 height 20
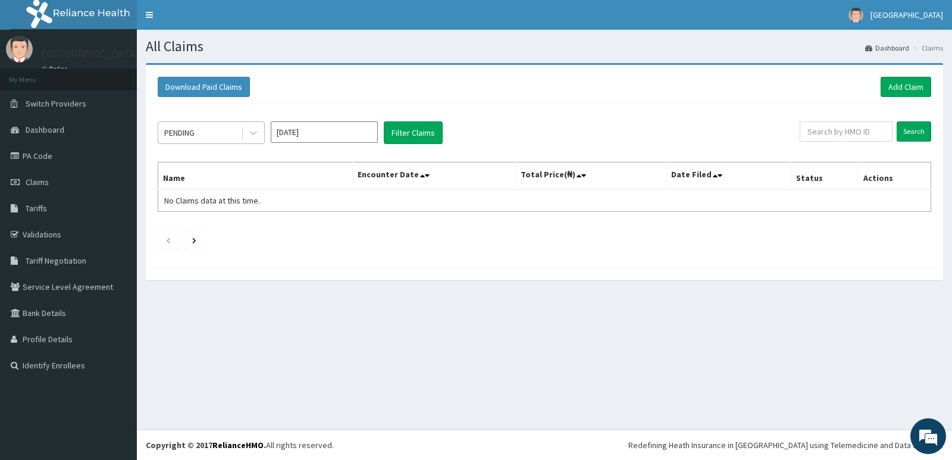
click at [225, 132] on div "PENDING" at bounding box center [199, 132] width 83 height 19
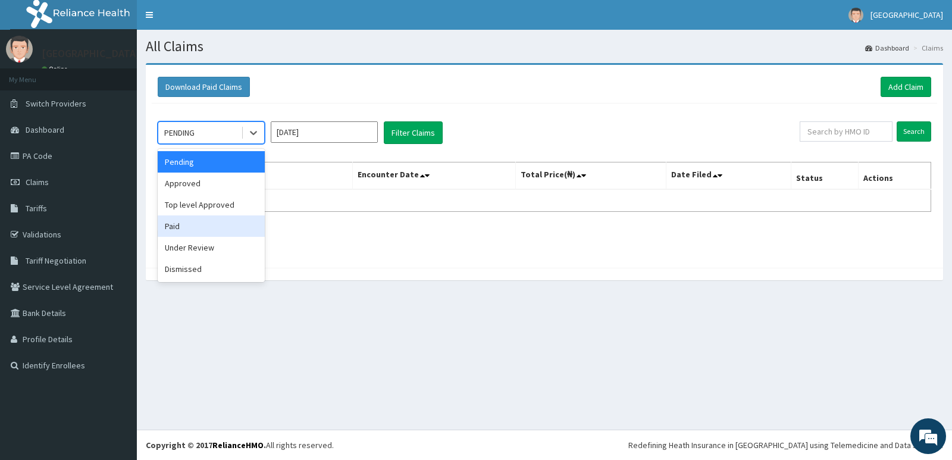
click at [220, 230] on div "Paid" at bounding box center [211, 225] width 107 height 21
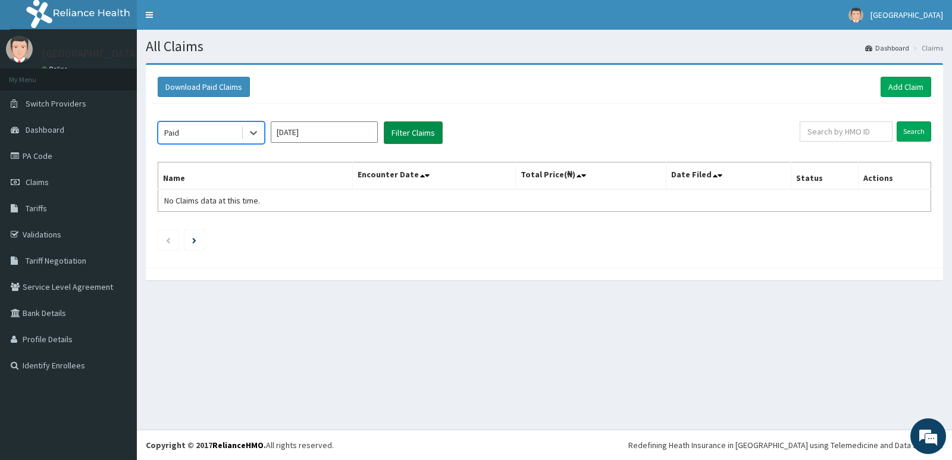
click at [421, 130] on button "Filter Claims" at bounding box center [413, 132] width 59 height 23
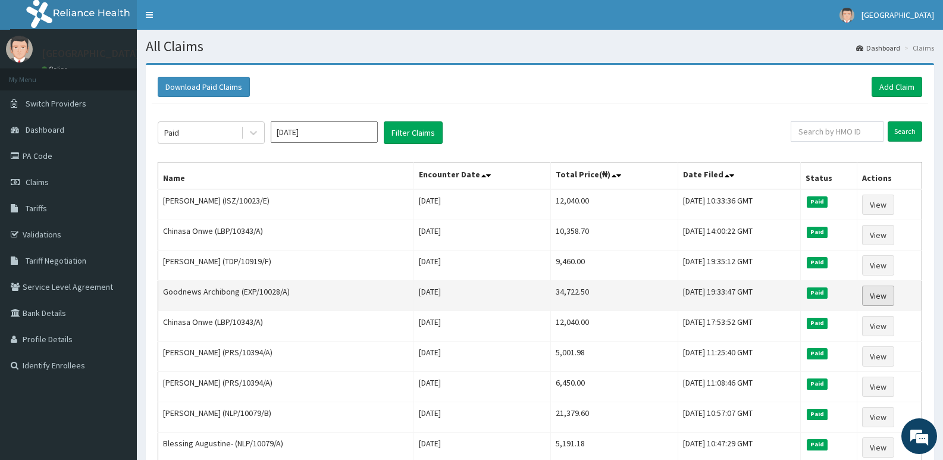
click at [868, 297] on link "View" at bounding box center [878, 296] width 32 height 20
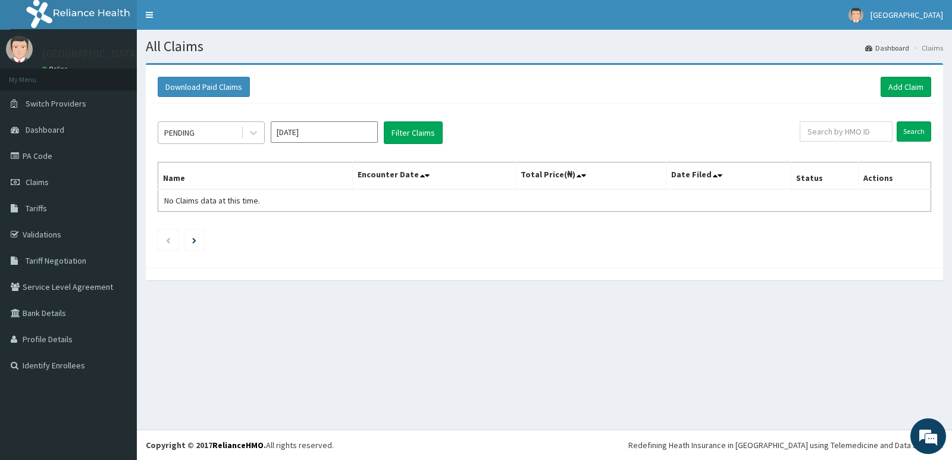
click at [218, 128] on div "PENDING" at bounding box center [199, 132] width 83 height 19
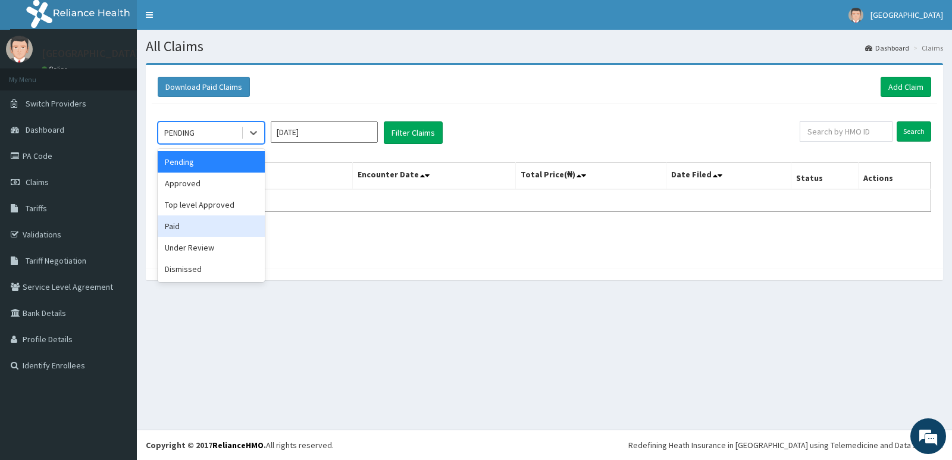
click at [209, 225] on div "Paid" at bounding box center [211, 225] width 107 height 21
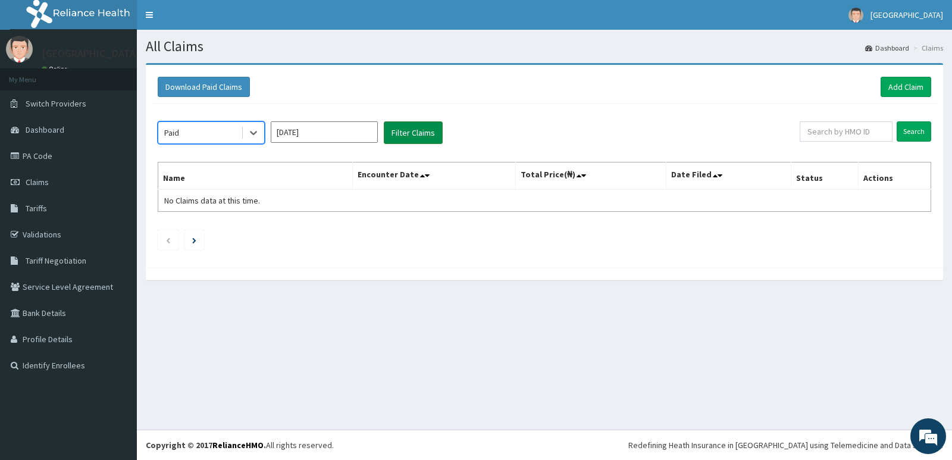
click at [434, 124] on button "Filter Claims" at bounding box center [413, 132] width 59 height 23
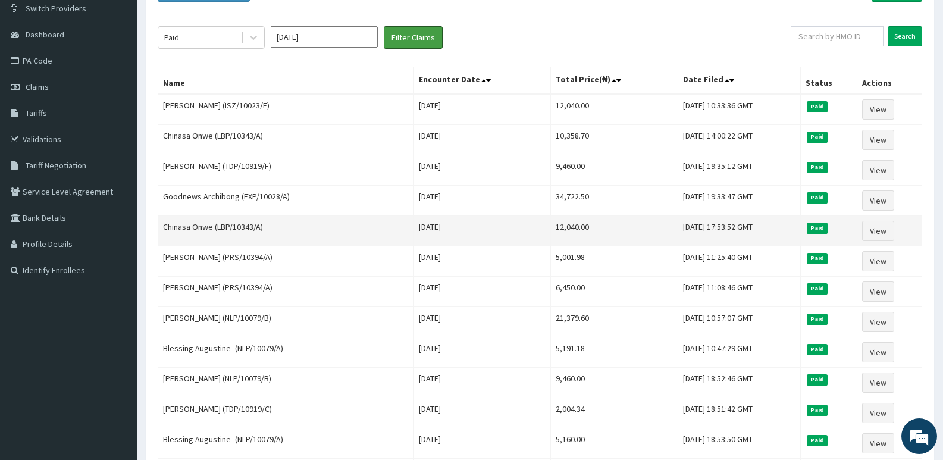
scroll to position [119, 0]
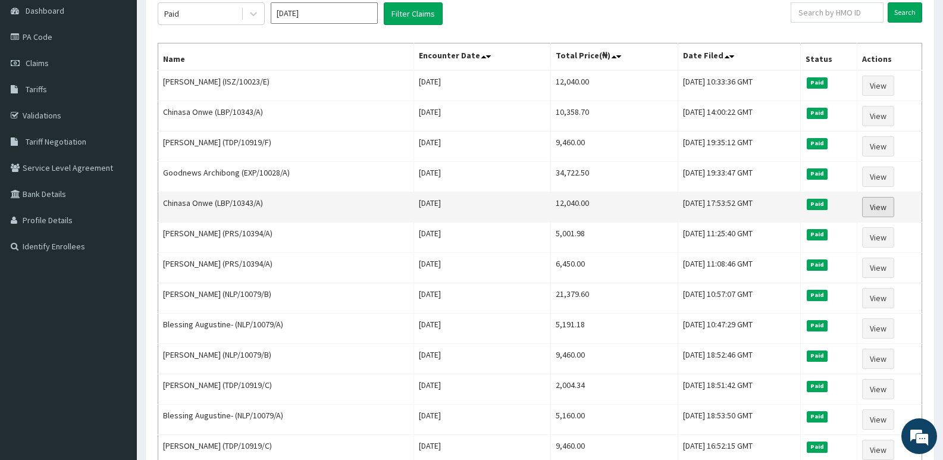
click at [881, 200] on link "View" at bounding box center [878, 207] width 32 height 20
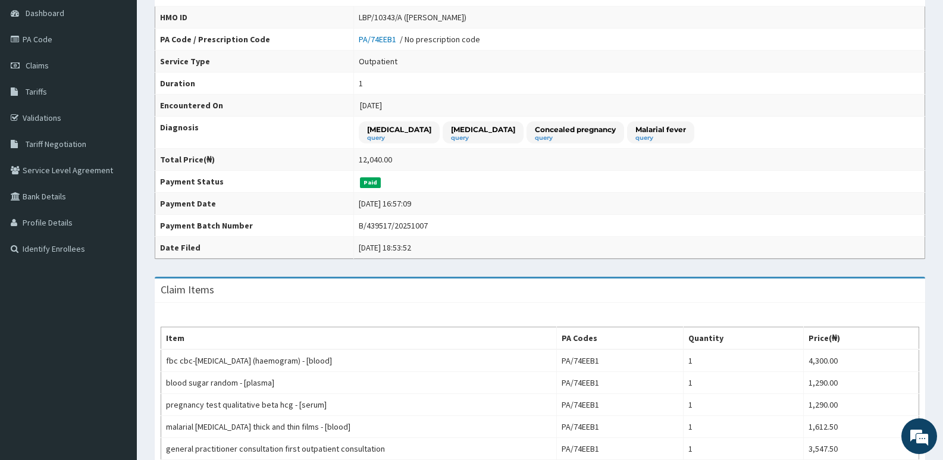
scroll to position [119, 0]
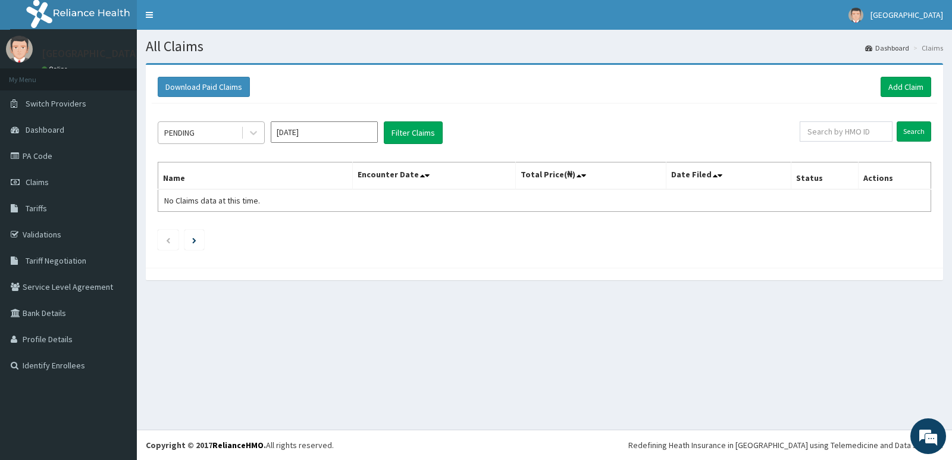
click at [214, 134] on div "PENDING" at bounding box center [199, 132] width 83 height 19
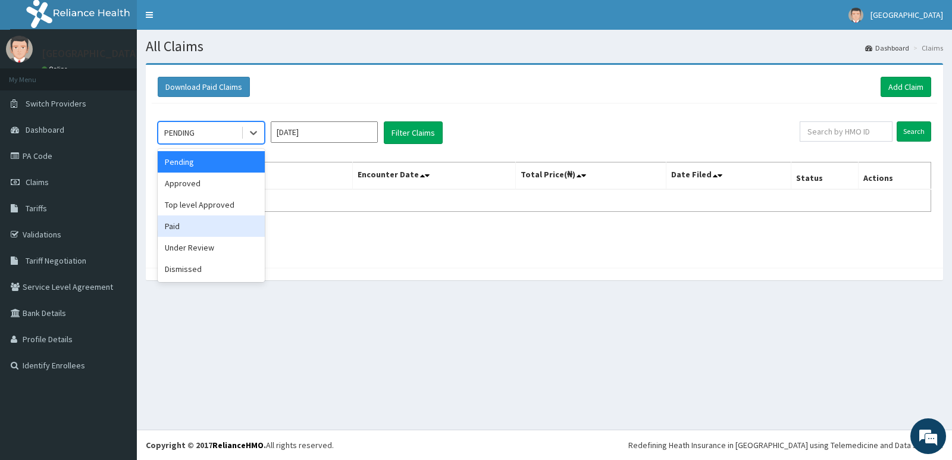
click at [204, 233] on div "Paid" at bounding box center [211, 225] width 107 height 21
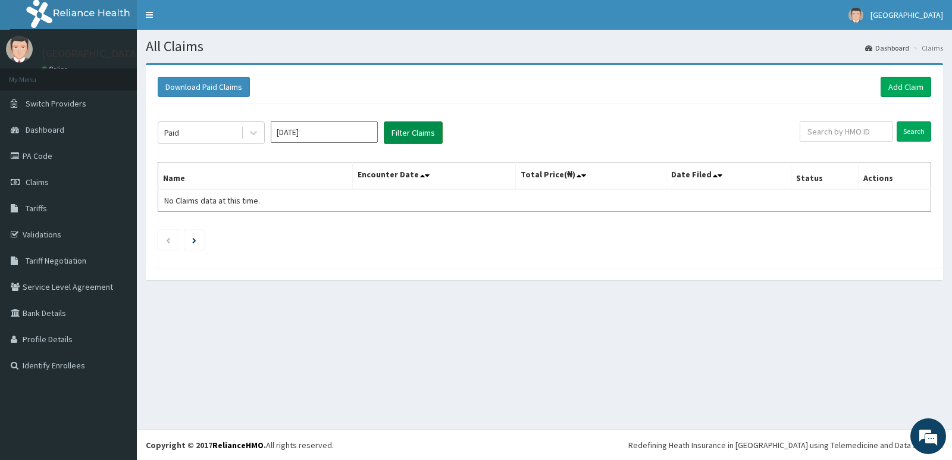
click at [412, 124] on button "Filter Claims" at bounding box center [413, 132] width 59 height 23
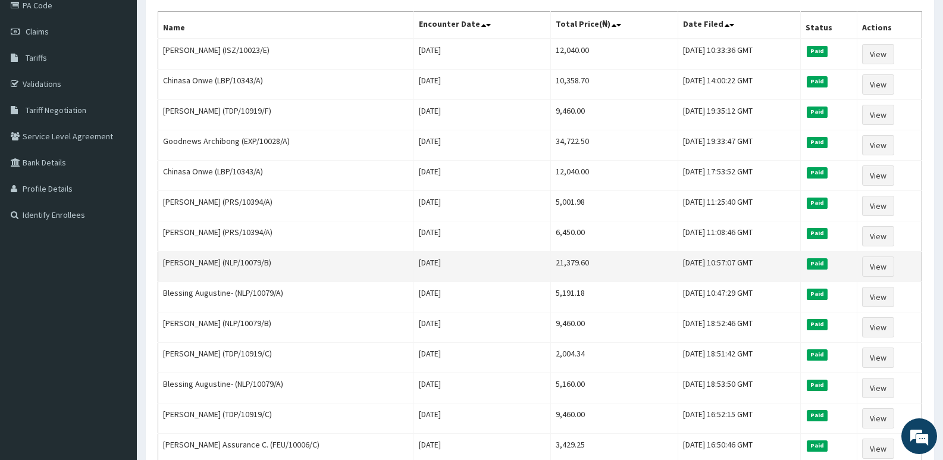
scroll to position [179, 0]
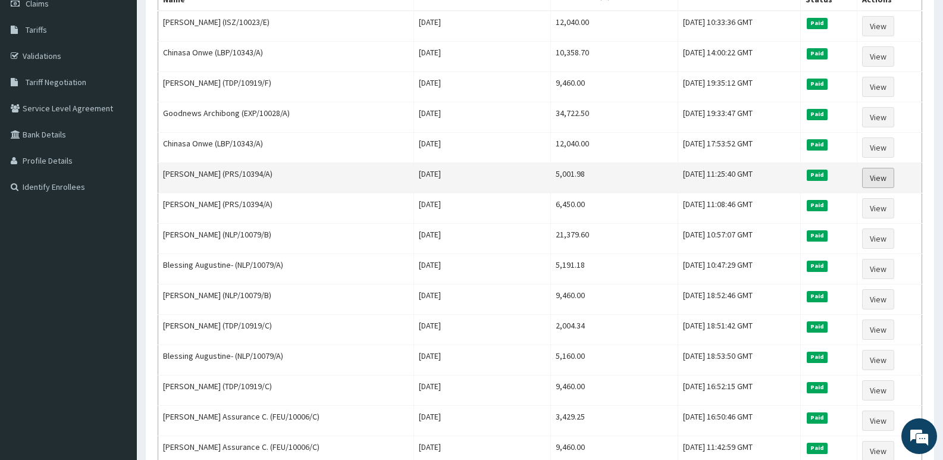
click at [875, 173] on link "View" at bounding box center [878, 178] width 32 height 20
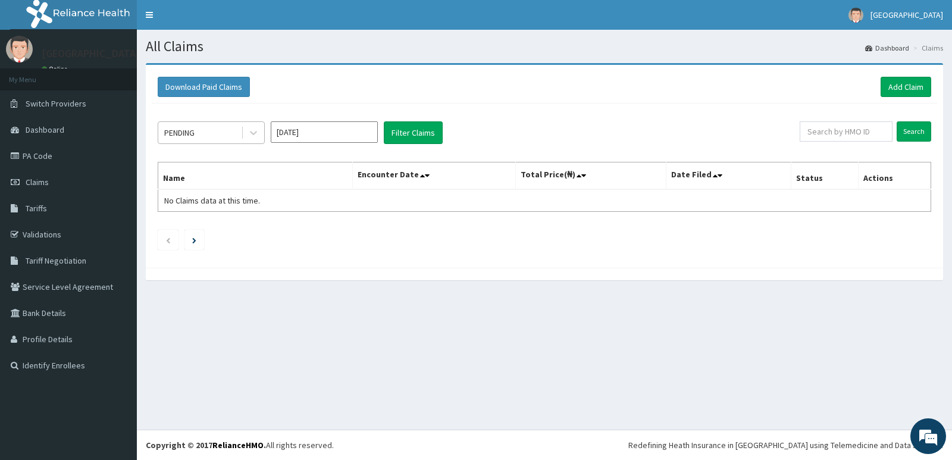
click at [234, 124] on div "PENDING" at bounding box center [199, 132] width 83 height 19
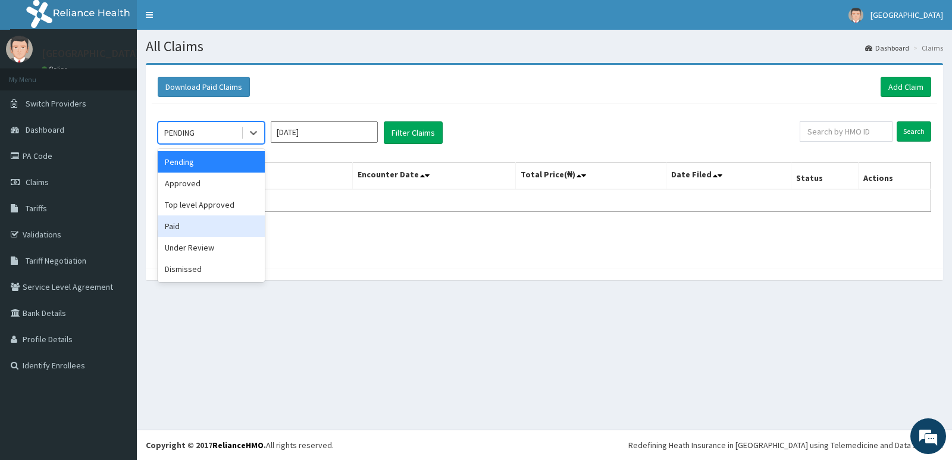
click at [213, 227] on div "Paid" at bounding box center [211, 225] width 107 height 21
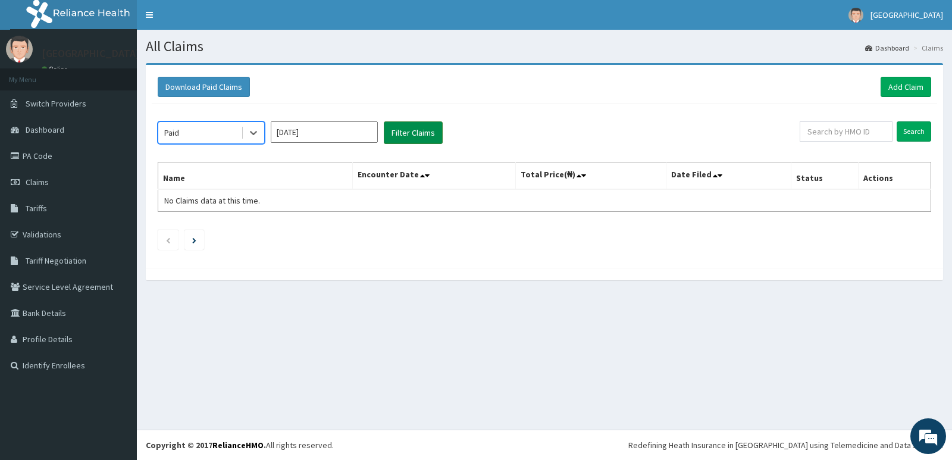
click at [429, 127] on button "Filter Claims" at bounding box center [413, 132] width 59 height 23
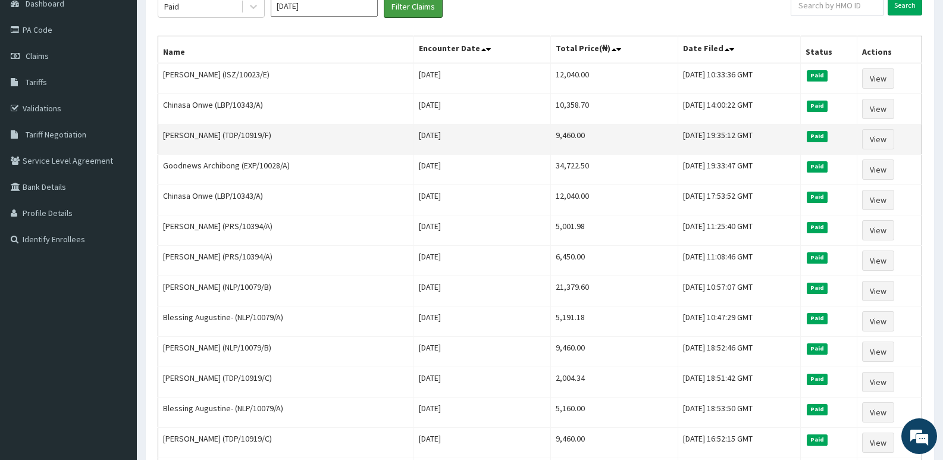
scroll to position [179, 0]
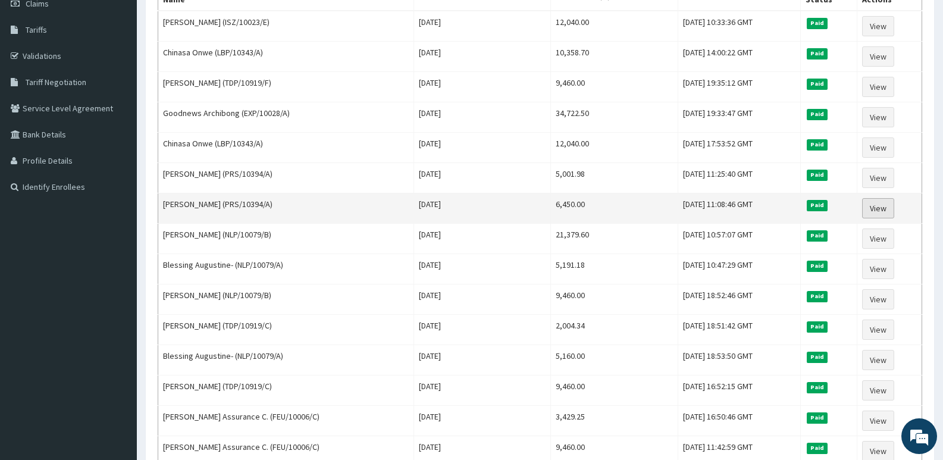
click at [882, 206] on link "View" at bounding box center [878, 208] width 32 height 20
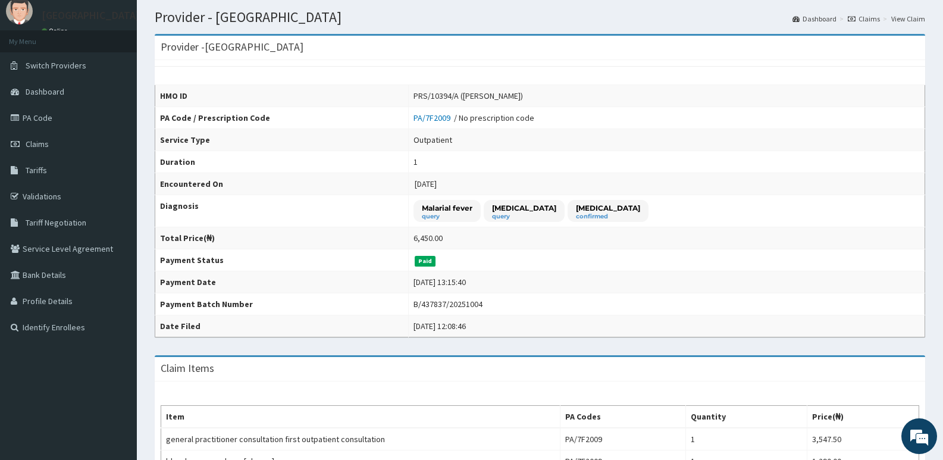
scroll to position [60, 0]
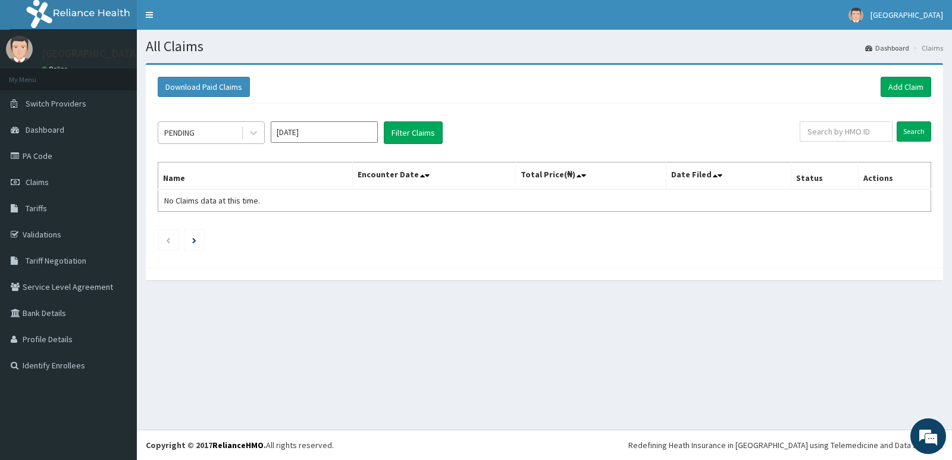
click at [179, 128] on div "PENDING" at bounding box center [179, 133] width 30 height 12
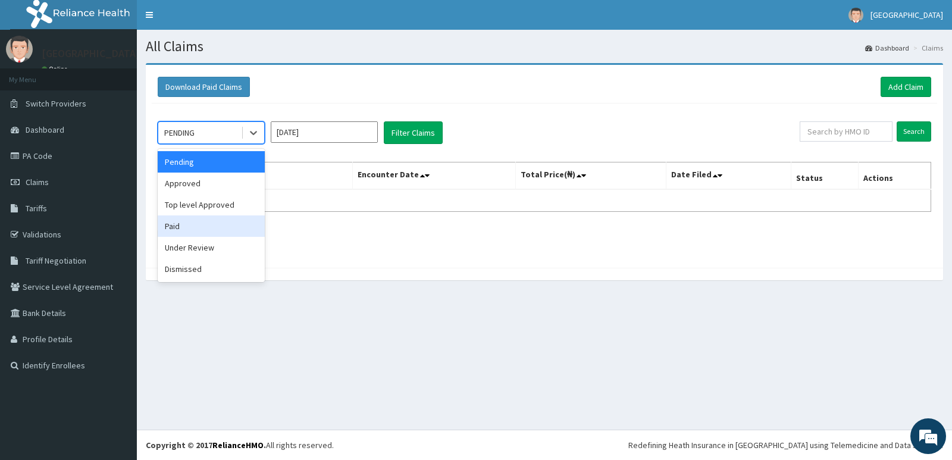
click at [207, 225] on div "Paid" at bounding box center [211, 225] width 107 height 21
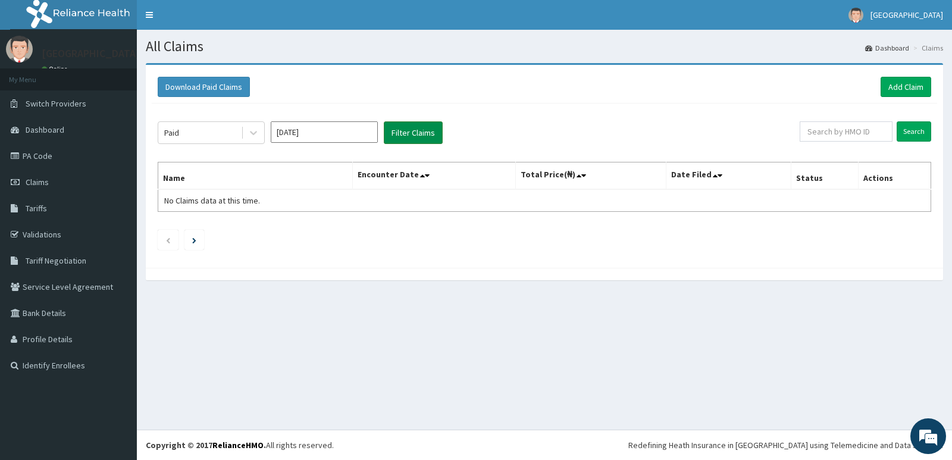
click at [409, 128] on button "Filter Claims" at bounding box center [413, 132] width 59 height 23
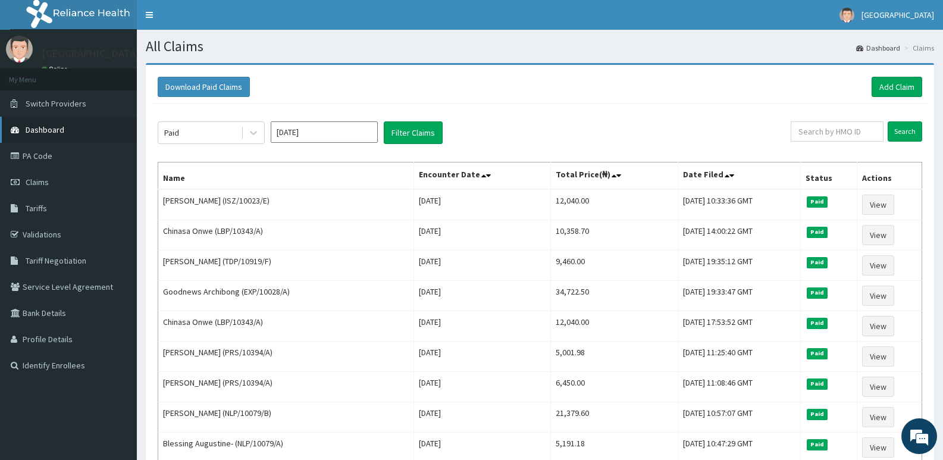
click at [41, 127] on span "Dashboard" at bounding box center [45, 129] width 39 height 11
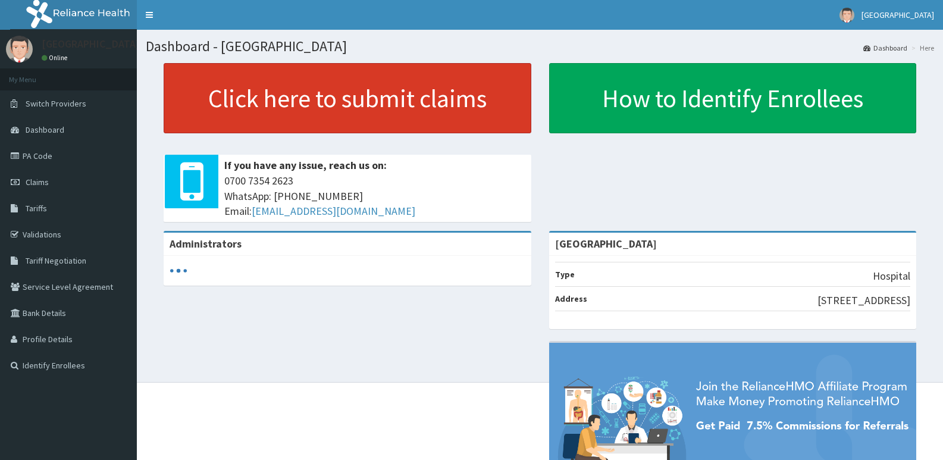
click at [331, 92] on link "Click here to submit claims" at bounding box center [348, 98] width 368 height 70
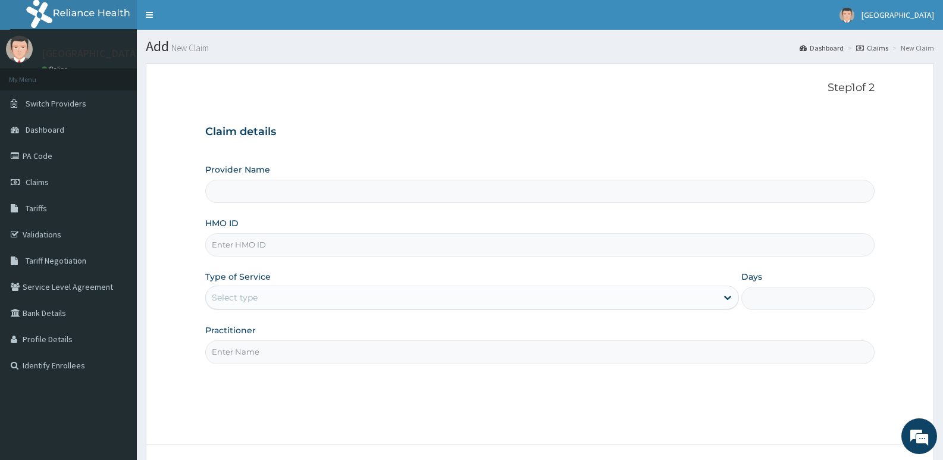
click at [327, 241] on input "HMO ID" at bounding box center [539, 244] width 669 height 23
paste input "WGC/10004/B"
type input "WGC/10004/B"
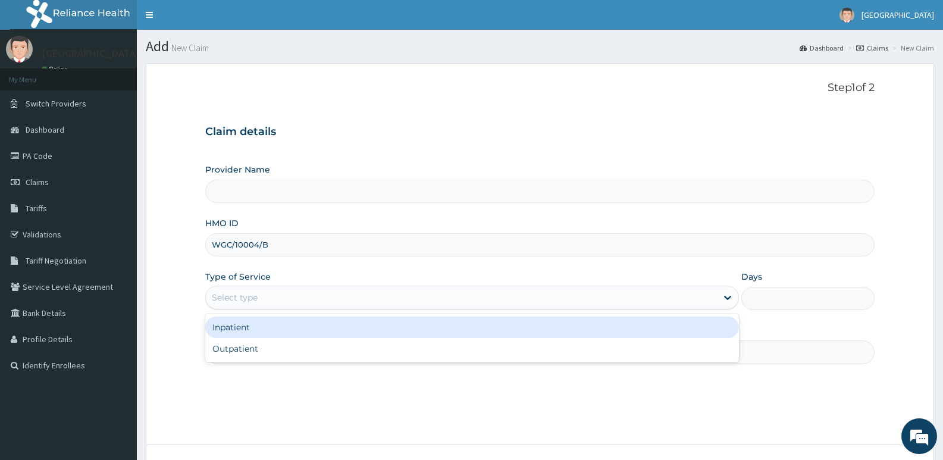
click at [270, 305] on div "Select type" at bounding box center [461, 297] width 511 height 19
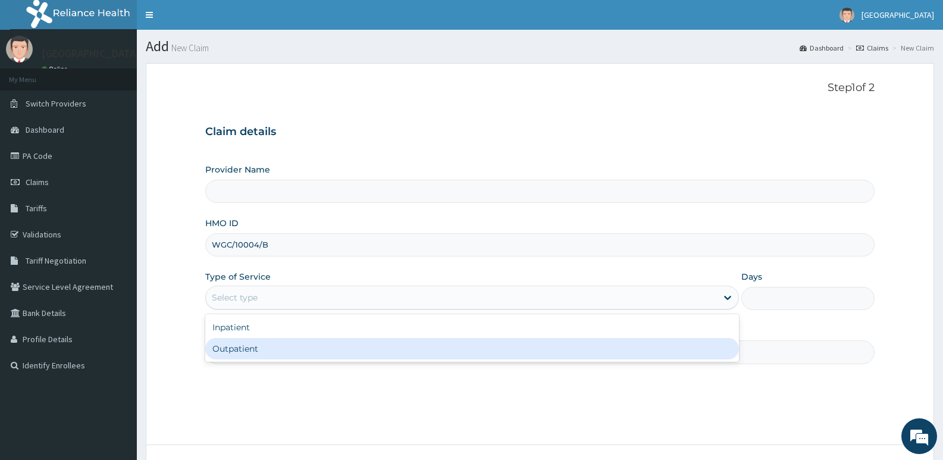
click at [253, 344] on div "Outpatient" at bounding box center [471, 348] width 533 height 21
type input "1"
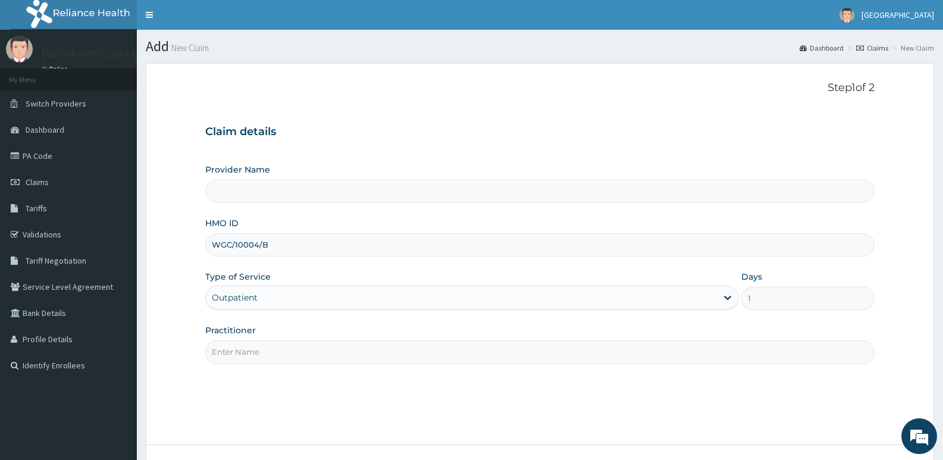
click at [271, 342] on input "Practitioner" at bounding box center [539, 351] width 669 height 23
type input "[GEOGRAPHIC_DATA]"
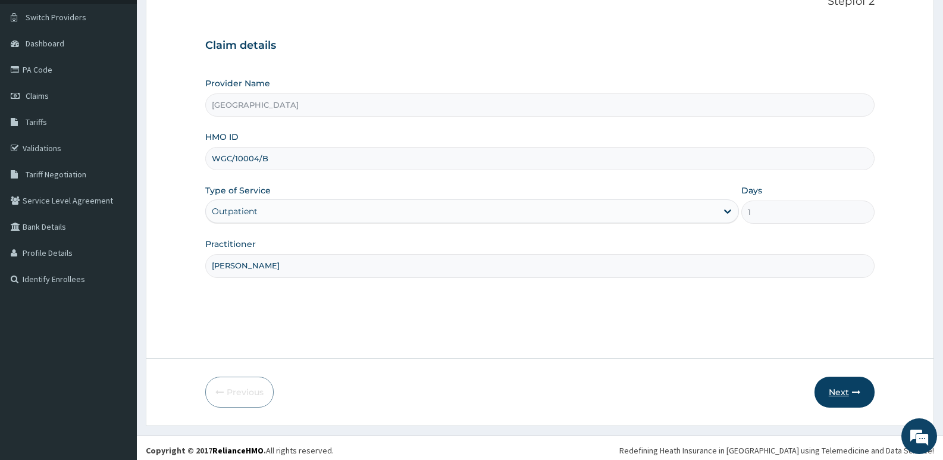
scroll to position [92, 0]
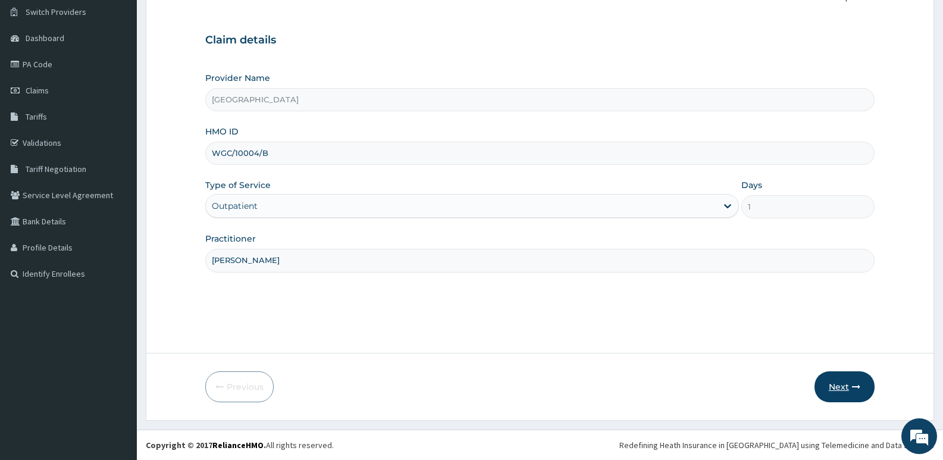
type input "DR ARINZE"
click at [849, 389] on button "Next" at bounding box center [845, 386] width 60 height 31
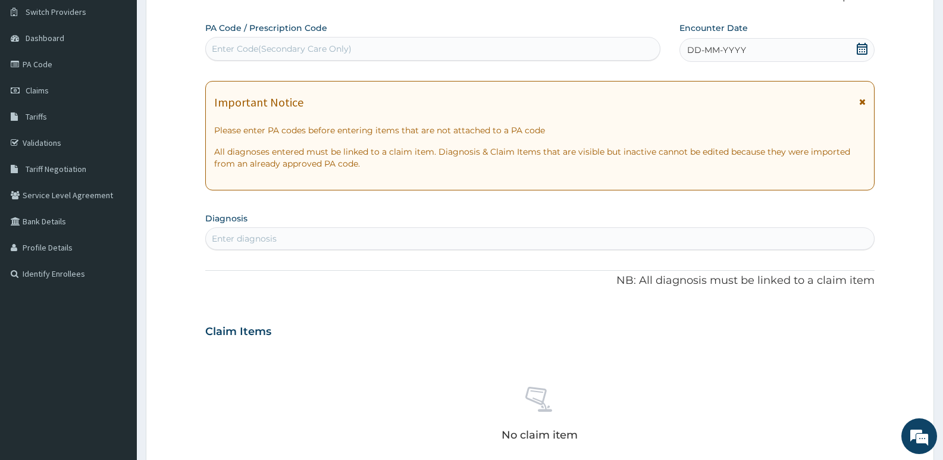
scroll to position [0, 0]
click at [372, 52] on div "Enter Code(Secondary Care Only)" at bounding box center [433, 48] width 454 height 19
paste input "PA/E5F898"
type input "PA/E5F898"
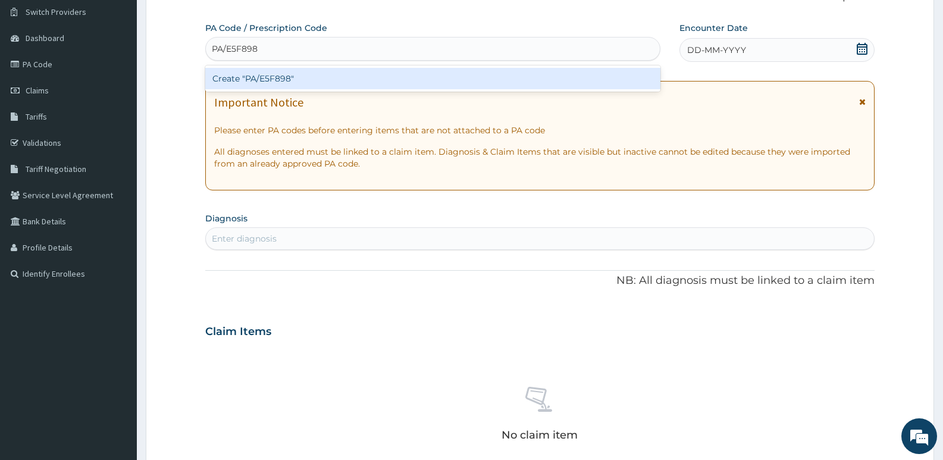
click at [309, 75] on div "Create "PA/E5F898"" at bounding box center [432, 78] width 455 height 21
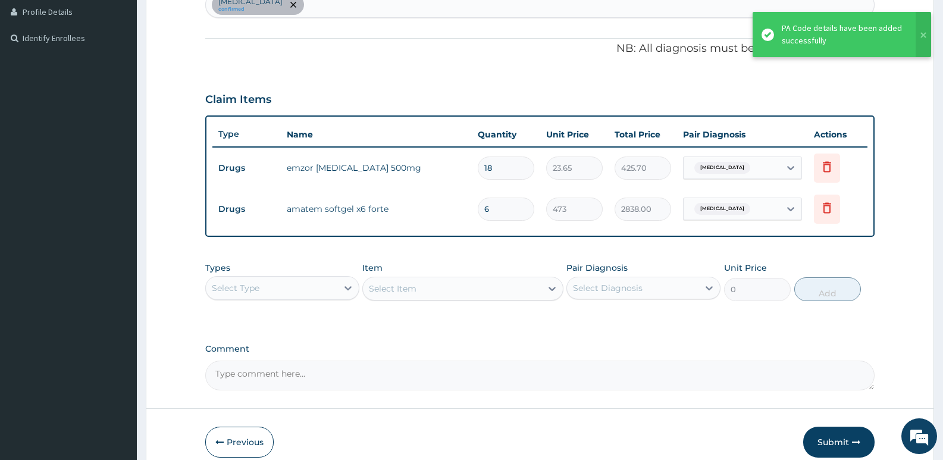
scroll to position [383, 0]
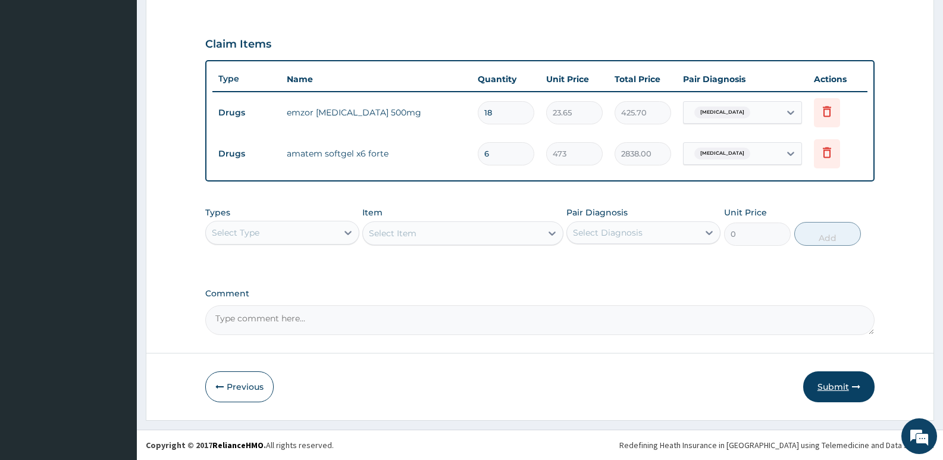
click at [836, 385] on button "Submit" at bounding box center [838, 386] width 71 height 31
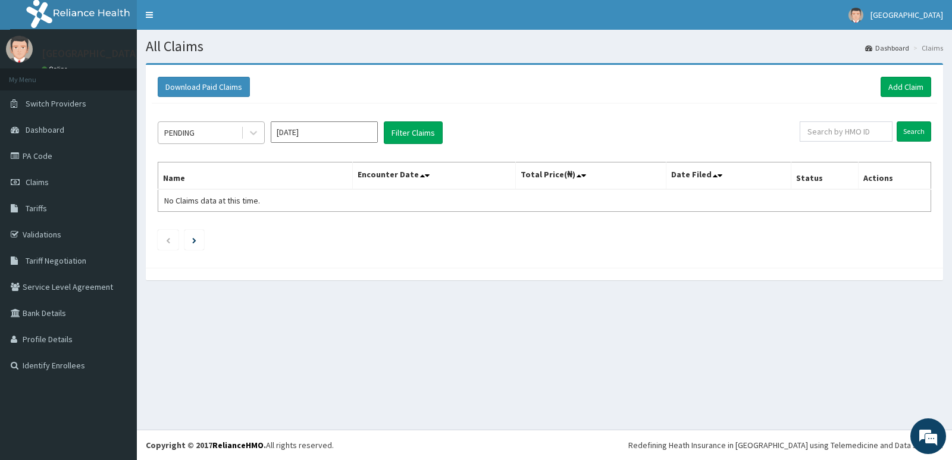
click at [181, 123] on div "PENDING" at bounding box center [199, 132] width 83 height 19
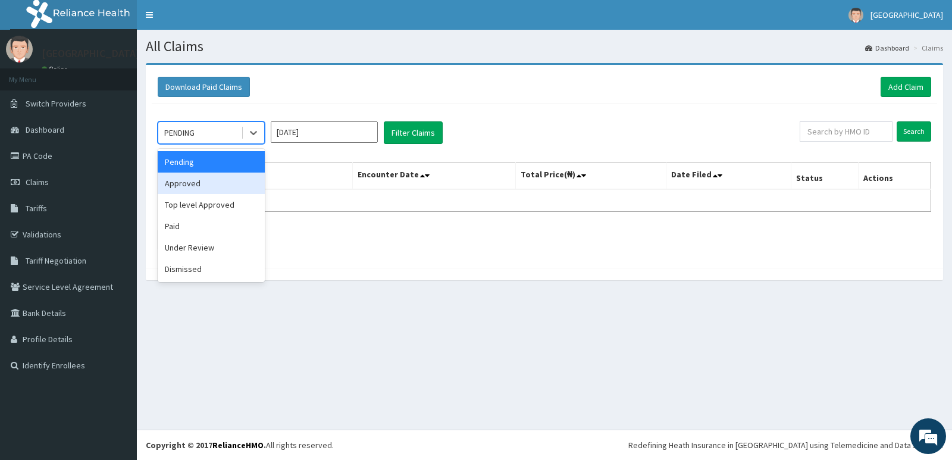
click at [205, 186] on div "Approved" at bounding box center [211, 183] width 107 height 21
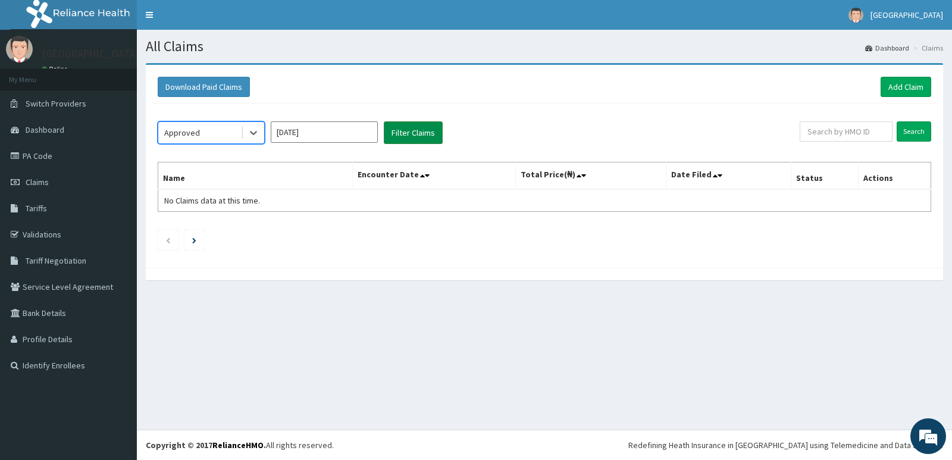
click at [400, 127] on button "Filter Claims" at bounding box center [413, 132] width 59 height 23
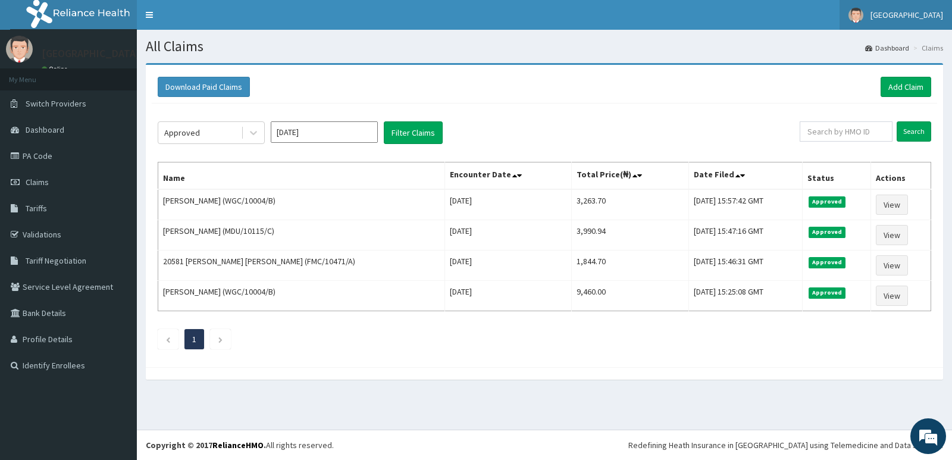
click at [935, 5] on link "[GEOGRAPHIC_DATA]" at bounding box center [896, 15] width 112 height 30
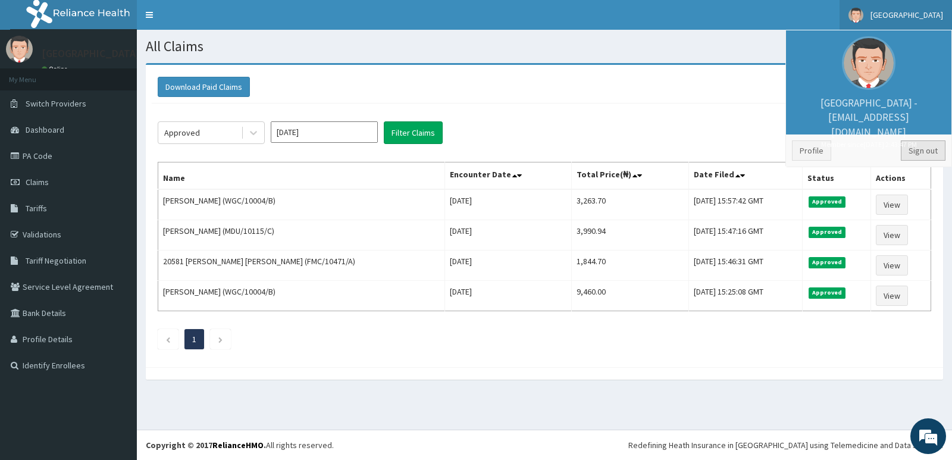
click at [928, 146] on link "Sign out" at bounding box center [923, 150] width 45 height 20
